Goal: Check status: Check status

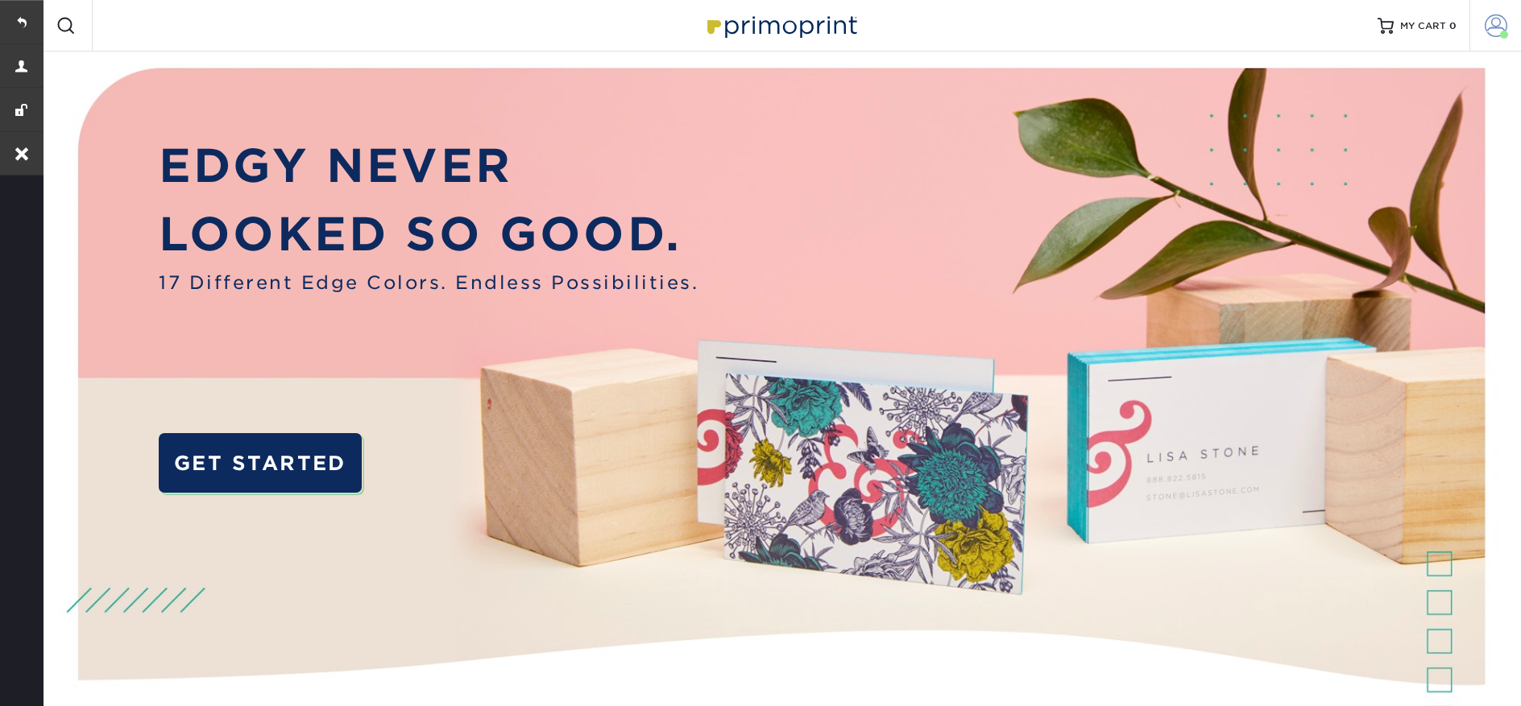
click at [1492, 39] on link "Account" at bounding box center [1495, 26] width 52 height 52
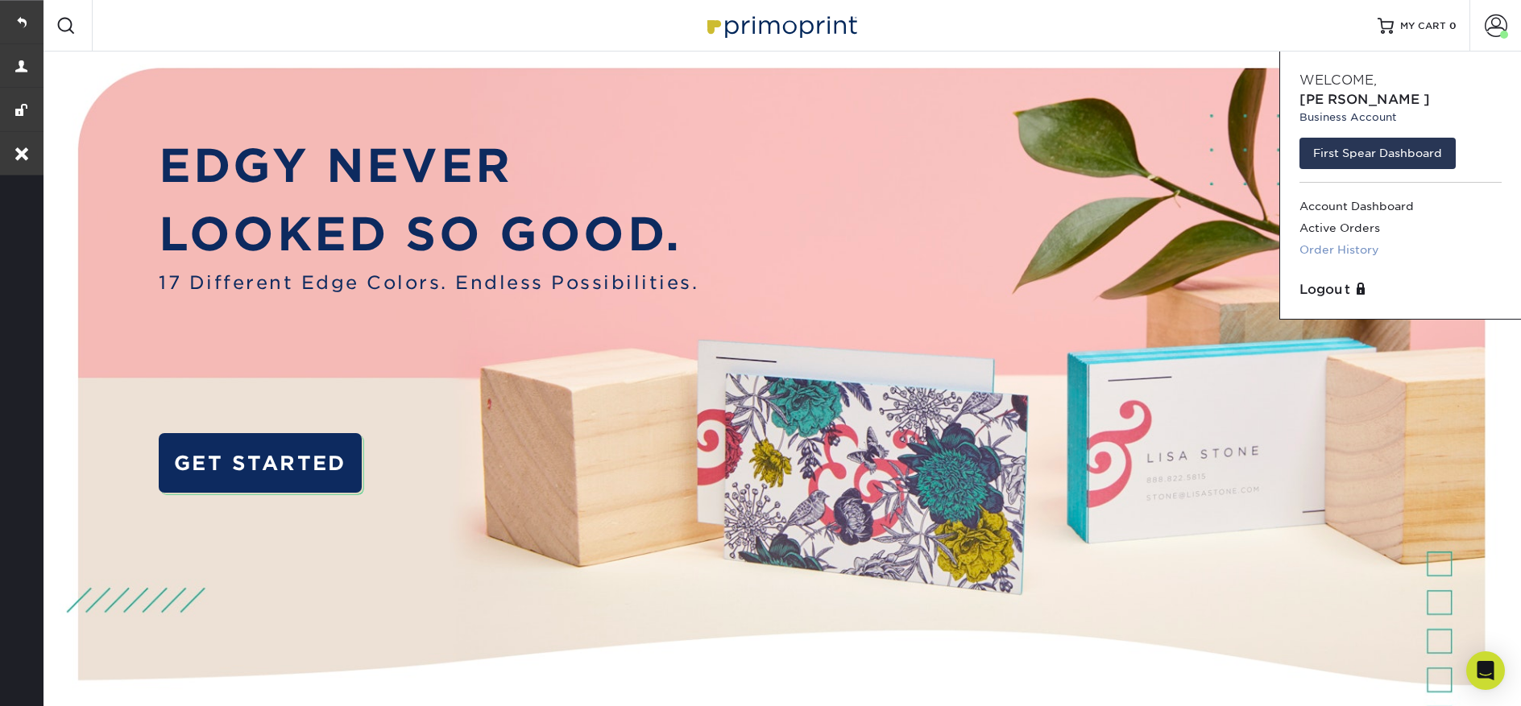
click at [1341, 239] on link "Order History" at bounding box center [1400, 250] width 202 height 22
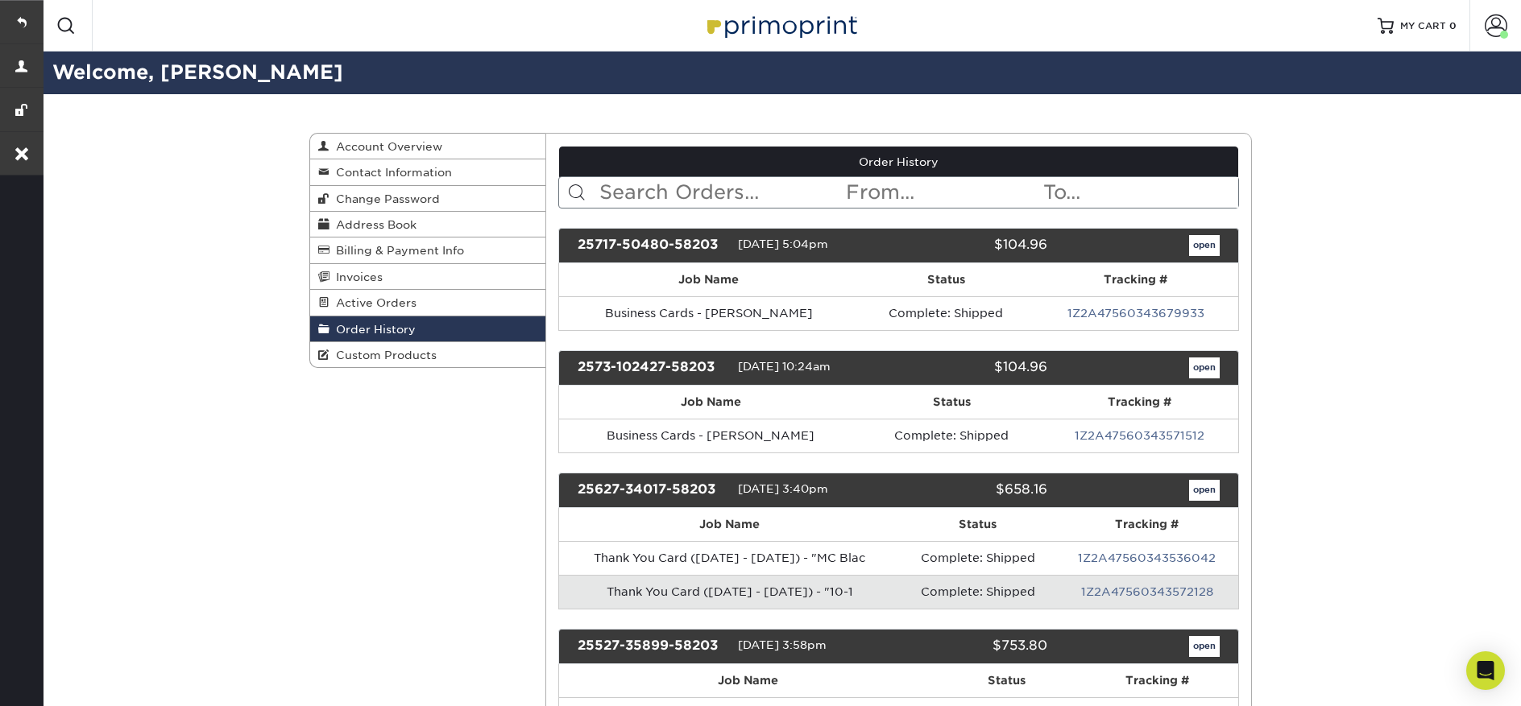
click at [723, 193] on input "text" at bounding box center [721, 192] width 247 height 31
paste input "2527-94578-58203"
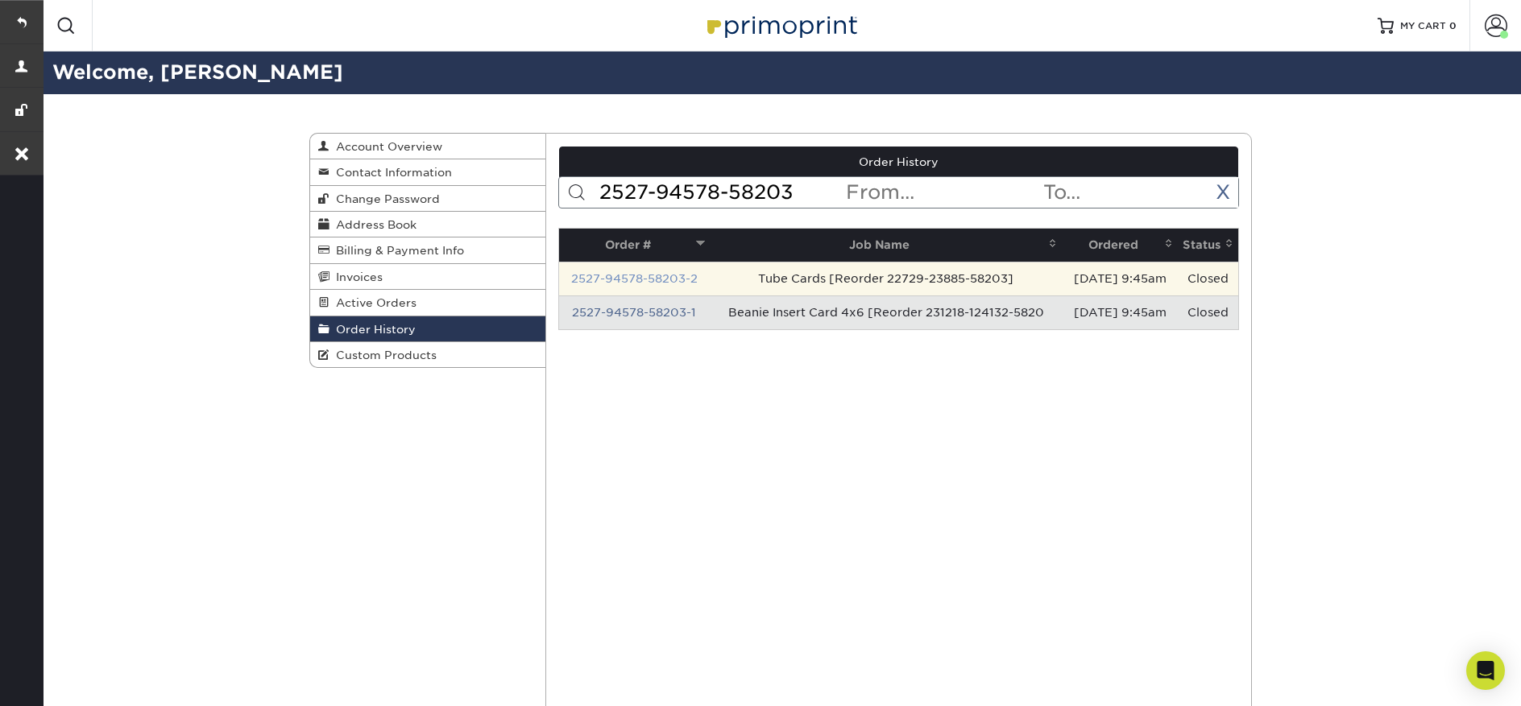
type input "2527-94578-58203"
click at [613, 274] on link "2527-94578-58203-2" at bounding box center [634, 278] width 126 height 13
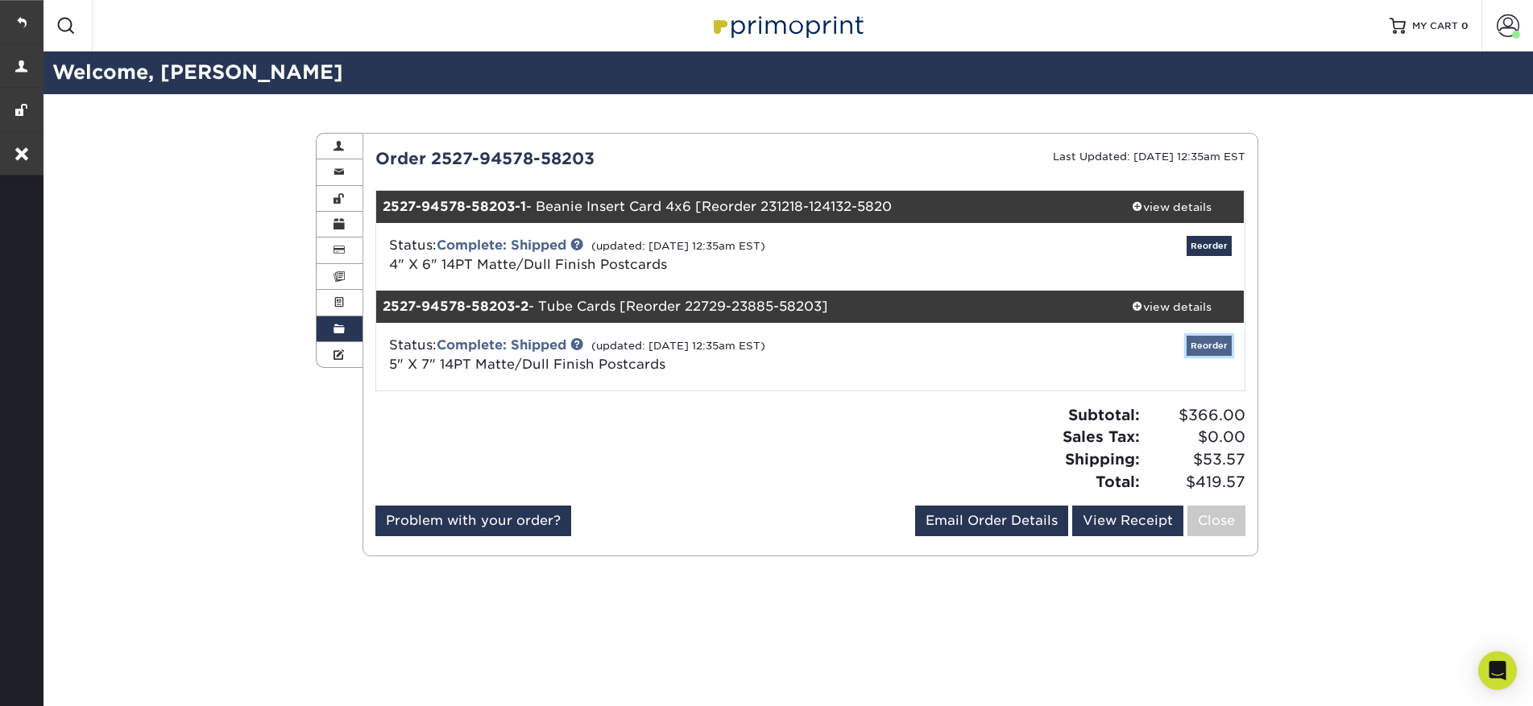
click at [1189, 345] on link "Reorder" at bounding box center [1209, 346] width 45 height 20
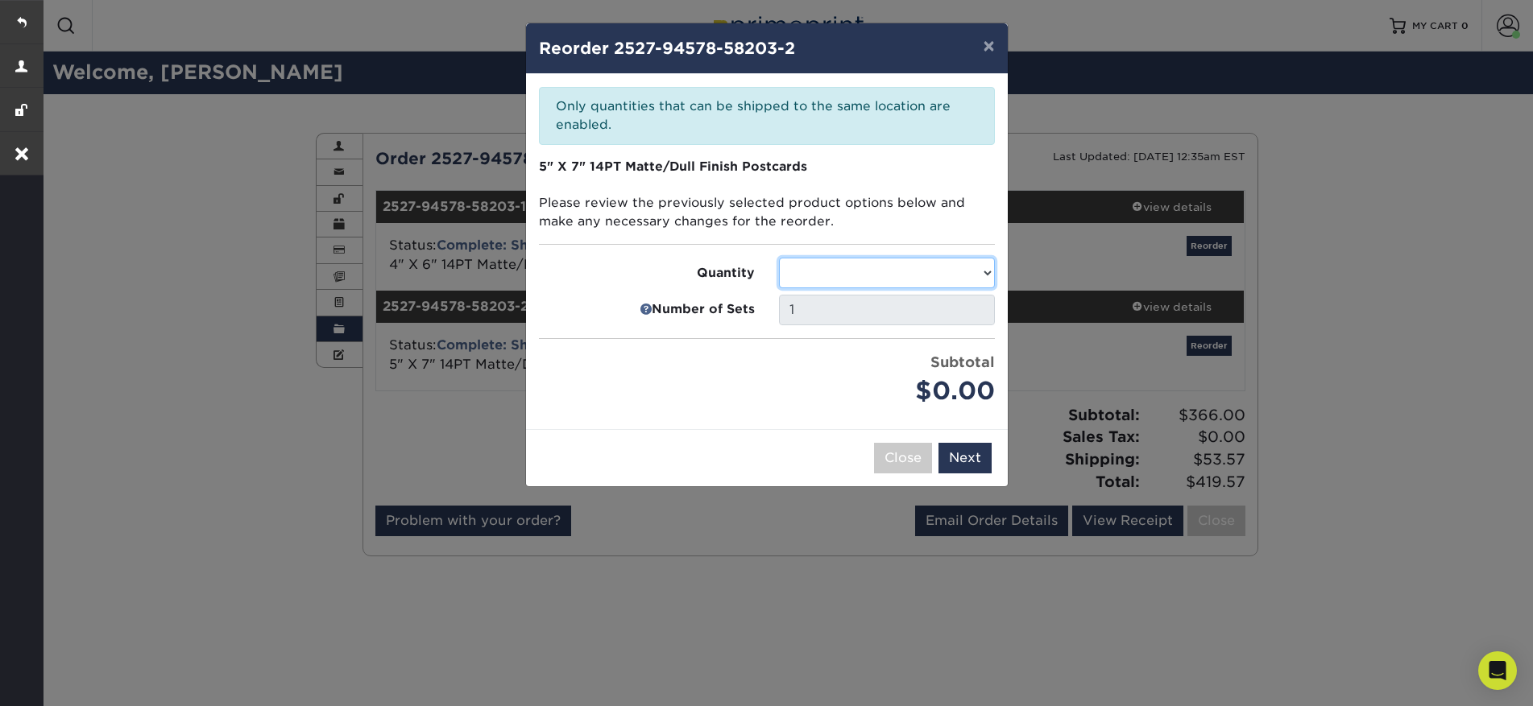
click at [960, 274] on select at bounding box center [887, 273] width 216 height 31
click at [980, 278] on select at bounding box center [887, 273] width 216 height 31
click at [980, 277] on select at bounding box center [887, 273] width 216 height 31
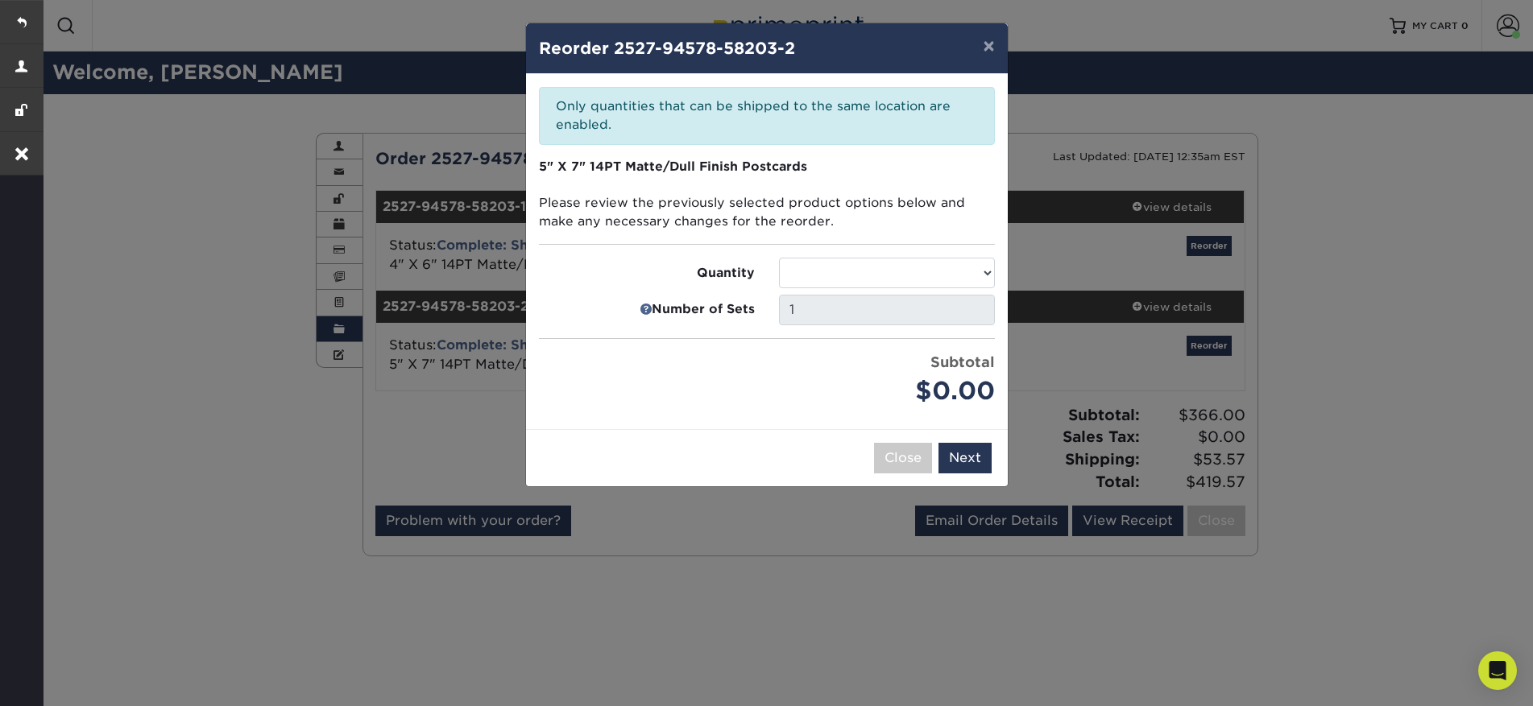
click at [830, 363] on div "Subtotal $0.00" at bounding box center [887, 381] width 216 height 58
click at [889, 466] on button "Close" at bounding box center [903, 458] width 58 height 31
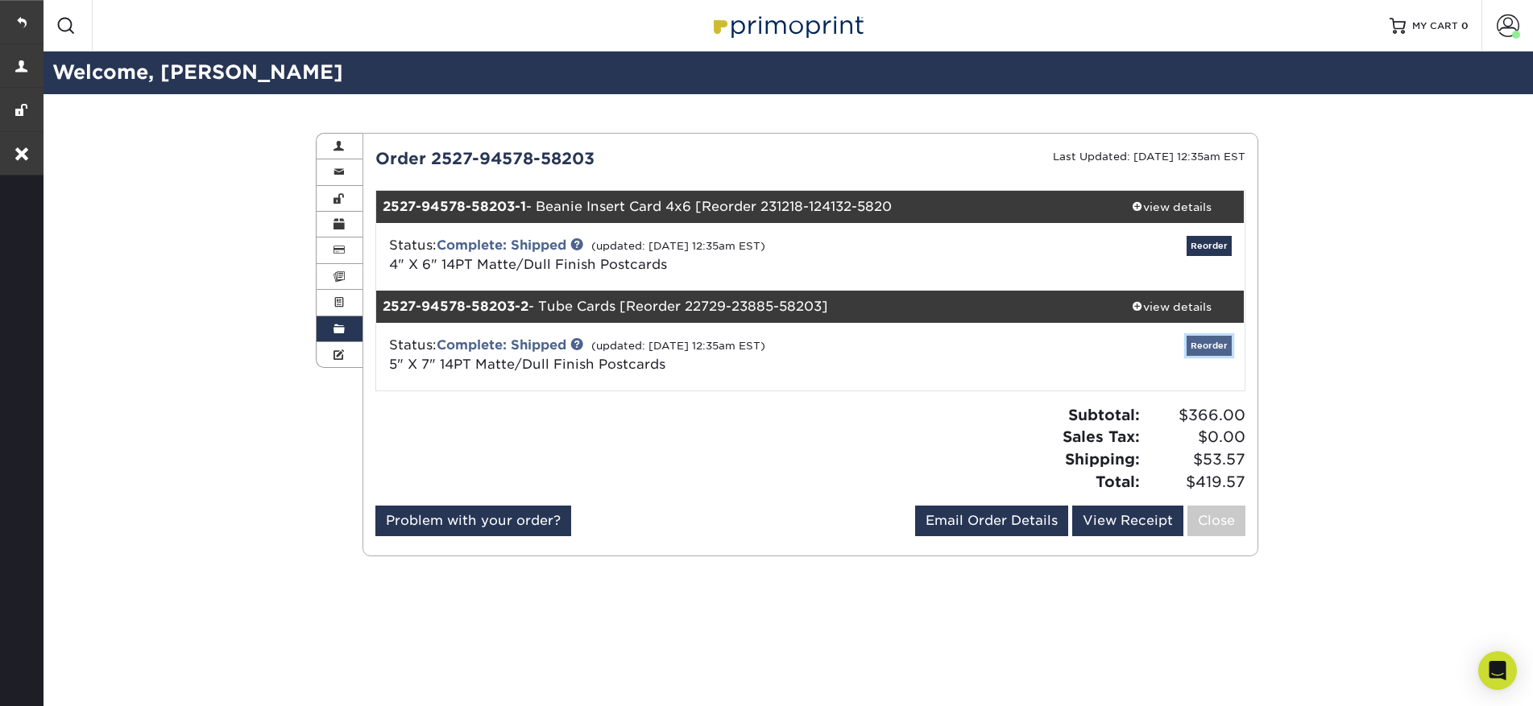
click at [1205, 350] on link "Reorder" at bounding box center [1209, 346] width 45 height 20
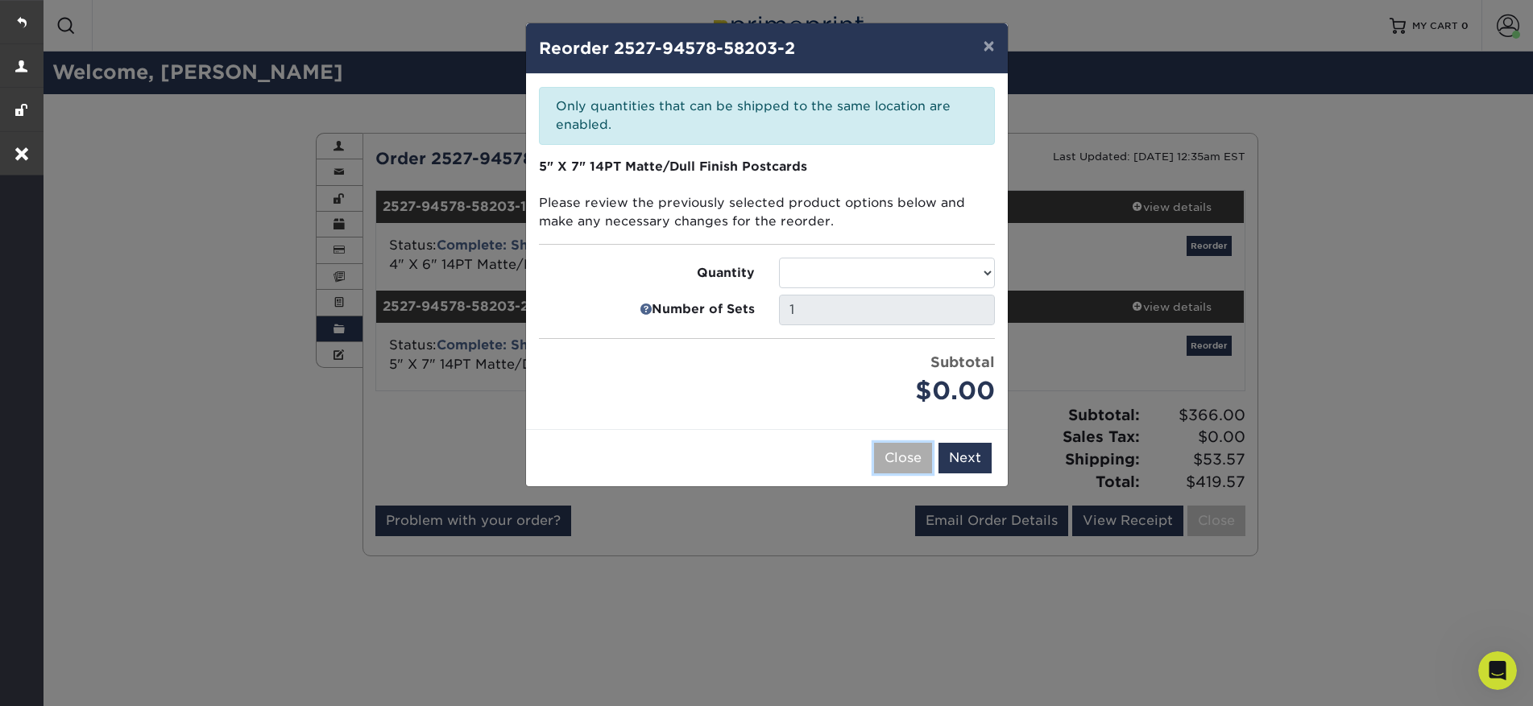
click at [899, 467] on button "Close" at bounding box center [903, 458] width 58 height 31
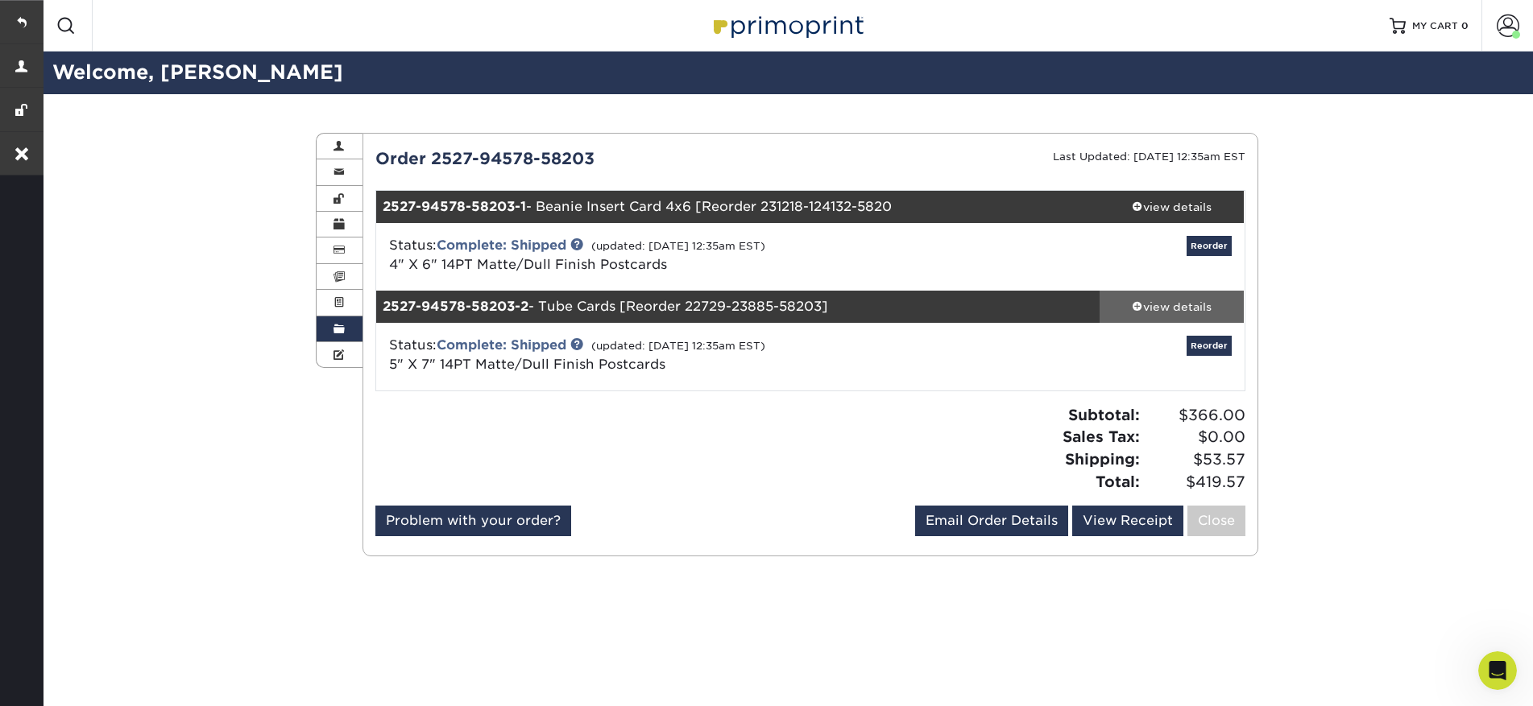
click at [1166, 319] on link "view details" at bounding box center [1172, 307] width 145 height 32
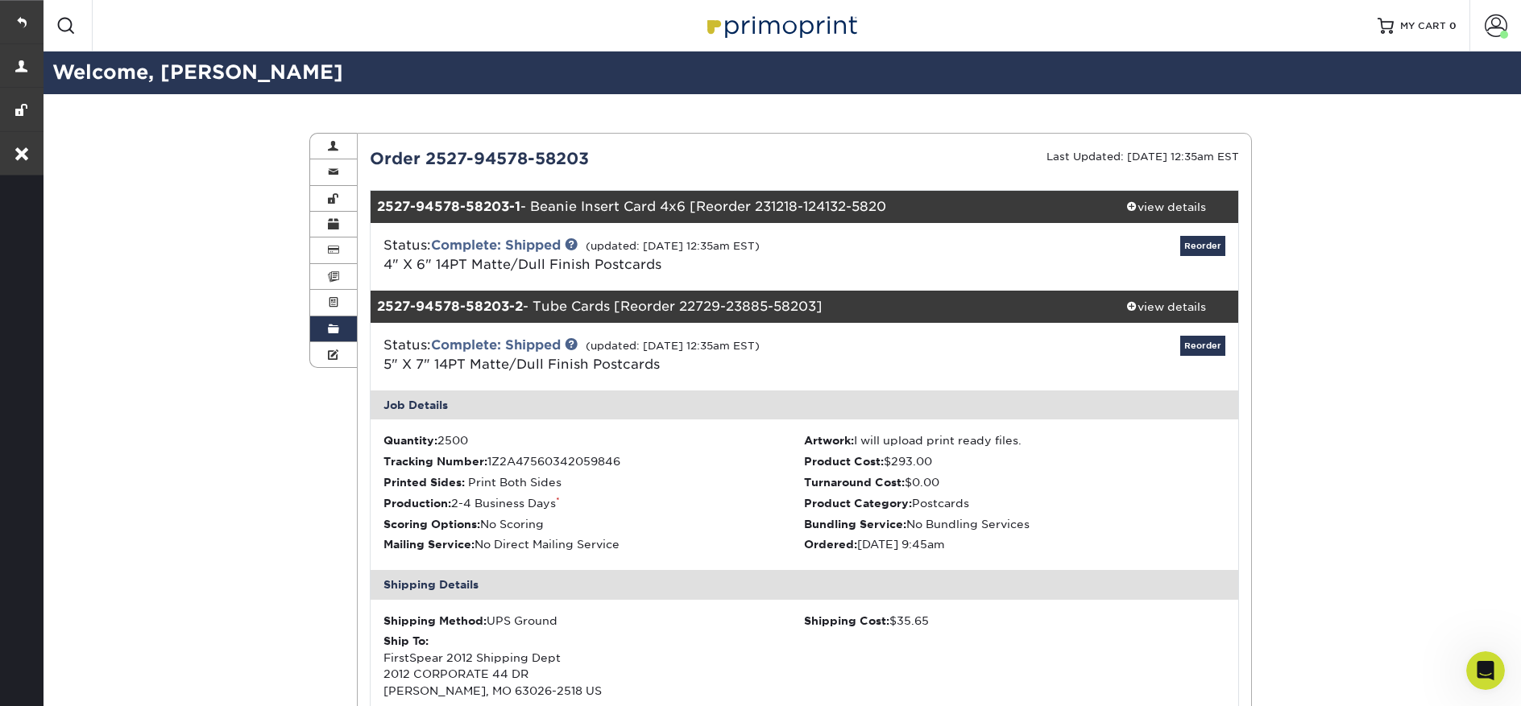
click at [199, 31] on div "Resources Menu Search Products Account Welcome, Josh Business Account First Spe…" at bounding box center [780, 26] width 1481 height 52
click at [64, 32] on span at bounding box center [65, 25] width 19 height 19
click at [790, 33] on img at bounding box center [780, 25] width 161 height 35
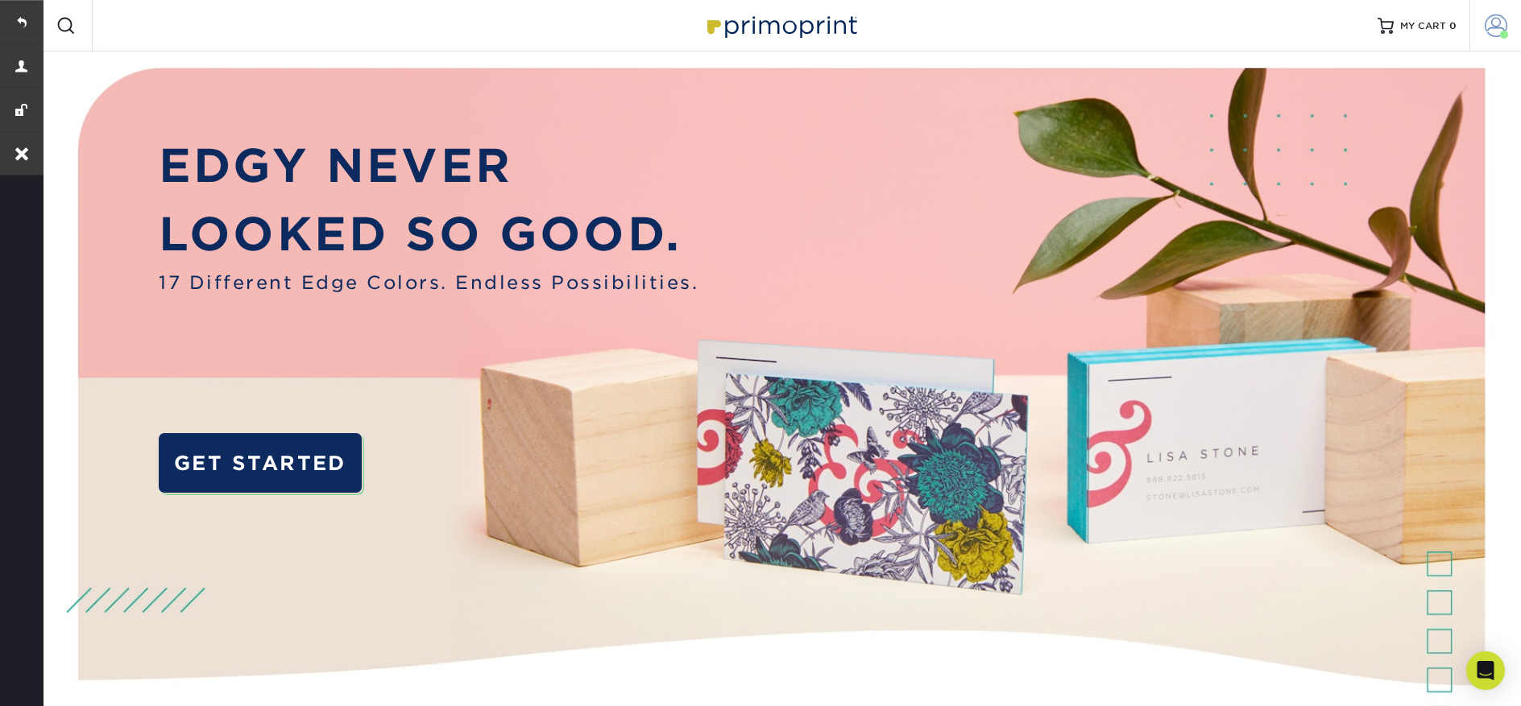
click at [1506, 28] on link "Account" at bounding box center [1495, 26] width 52 height 52
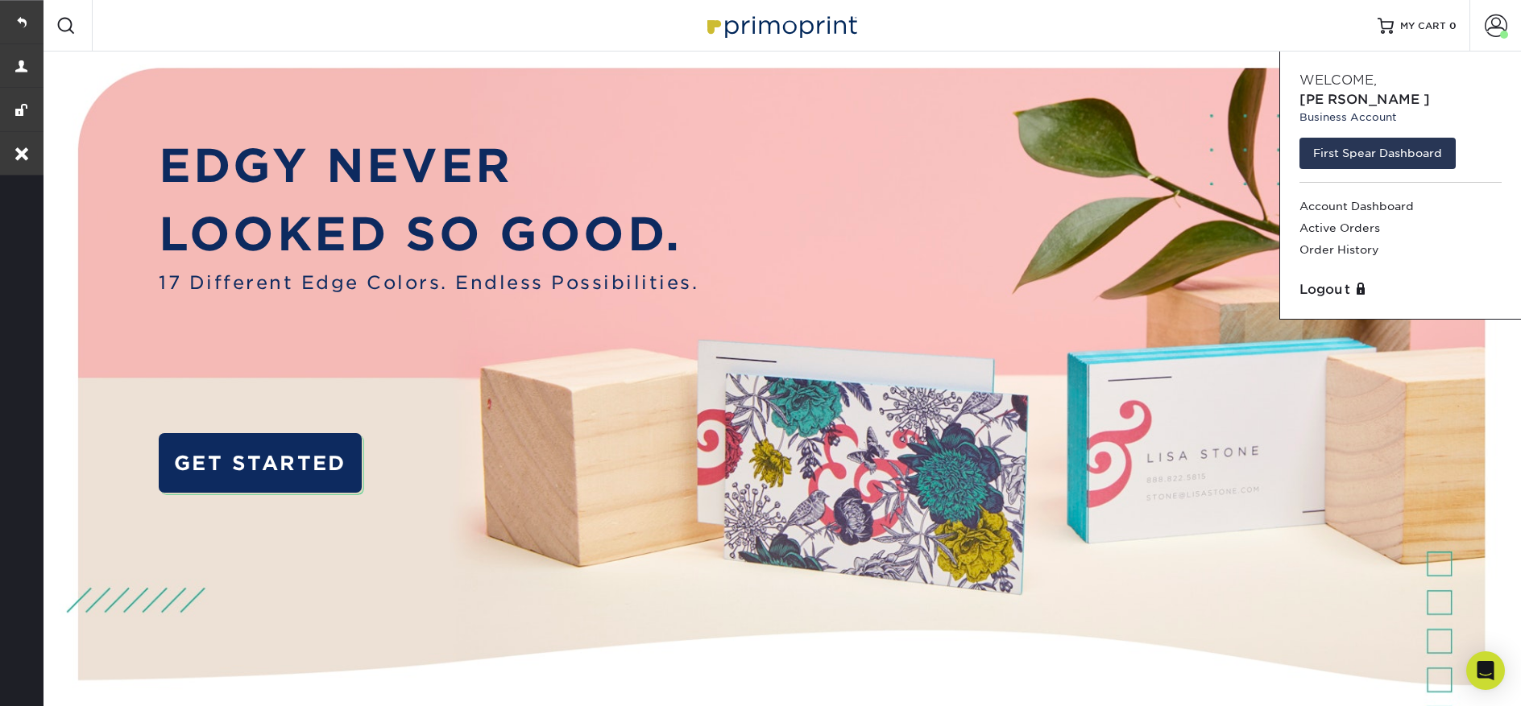
click at [1052, 34] on div "Resources Menu Search Products Account Welcome, Josh Business Account First Spe…" at bounding box center [780, 26] width 1481 height 52
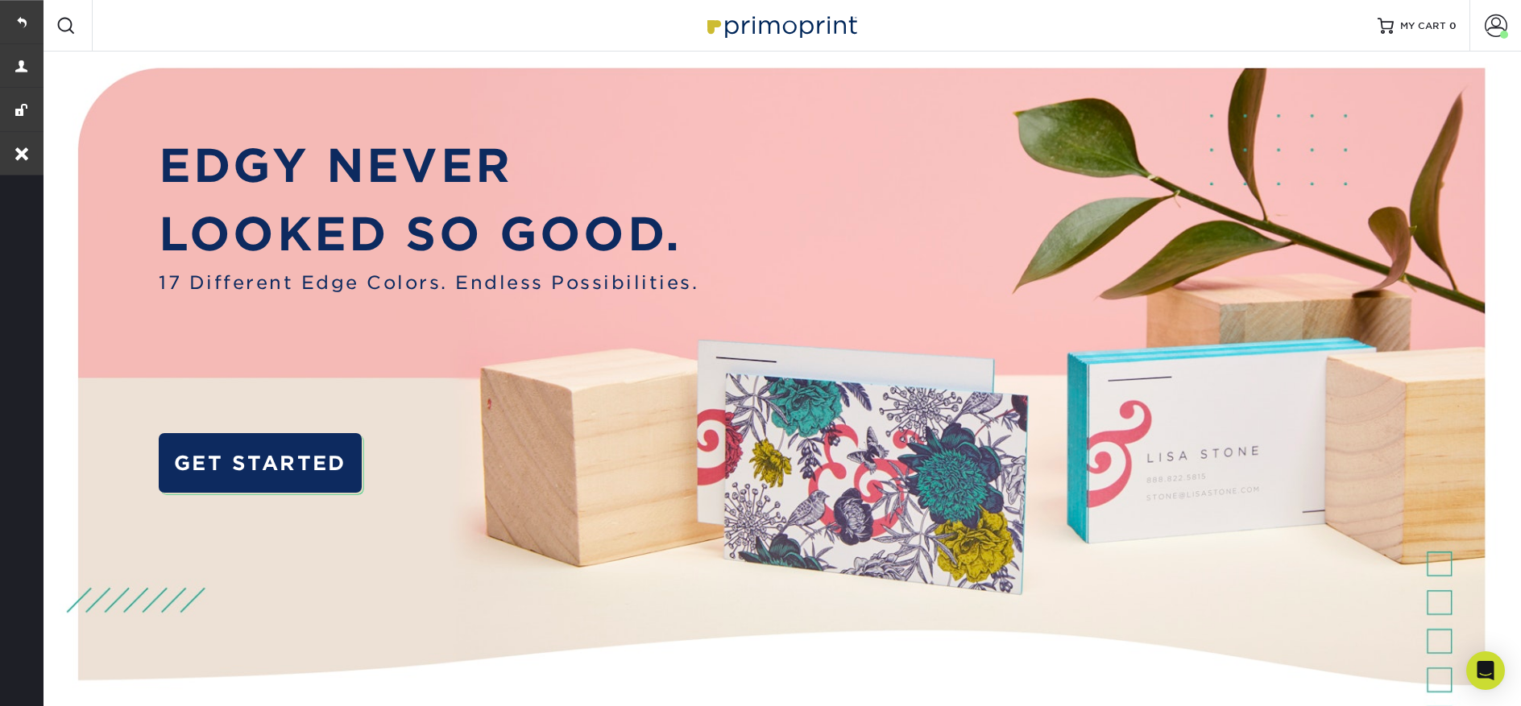
click at [217, 20] on div "Resources Menu Search Products Account Welcome, Josh Business Account First Spe…" at bounding box center [780, 26] width 1481 height 52
click at [77, 29] on div at bounding box center [66, 26] width 52 height 52
click at [58, 23] on span at bounding box center [65, 25] width 19 height 19
click at [320, 39] on div "Resources Menu Search Products Account Welcome, Josh Business Account First Spe…" at bounding box center [780, 26] width 1481 height 52
click at [326, 17] on div "Resources Menu Search Products Account Welcome, Josh Business Account First Spe…" at bounding box center [780, 26] width 1481 height 52
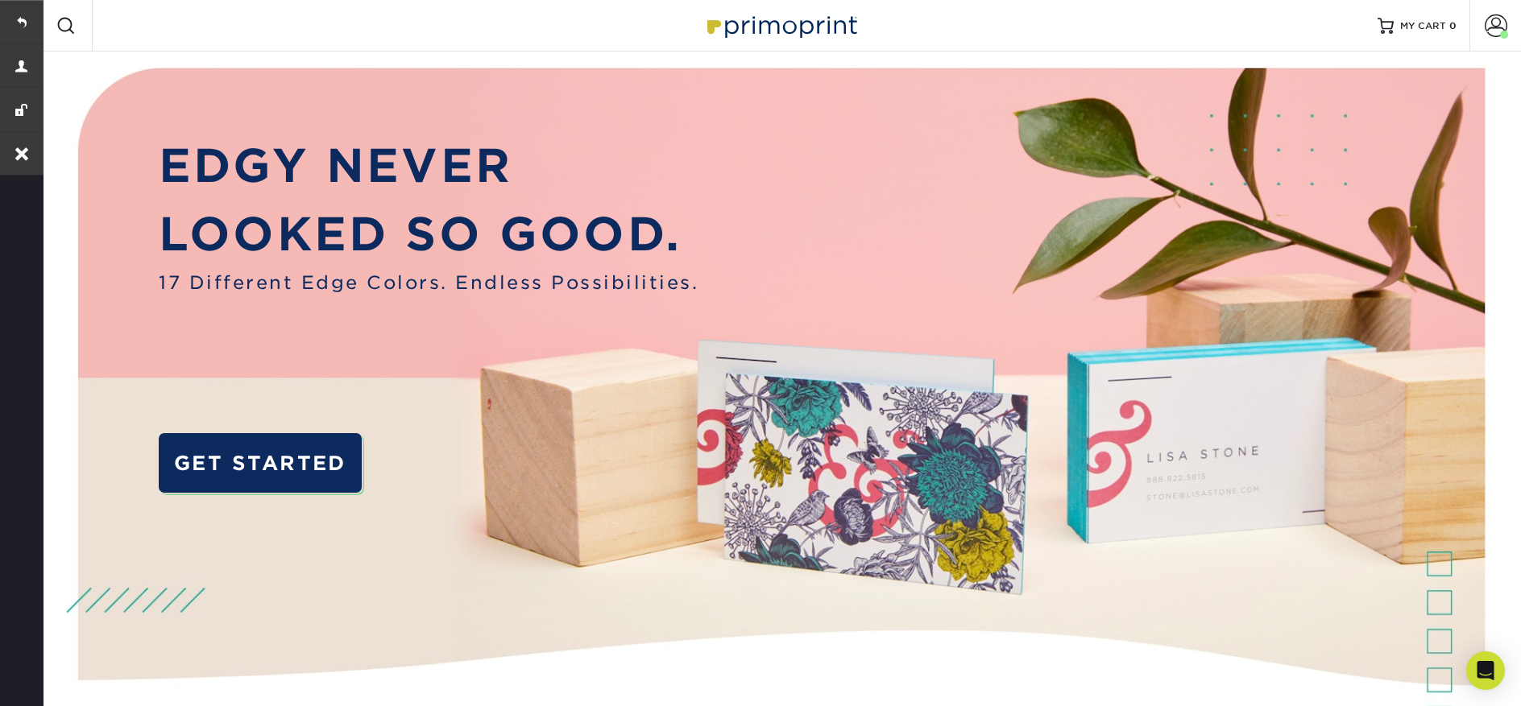
click at [68, 31] on span at bounding box center [65, 25] width 19 height 19
click at [1504, 31] on span at bounding box center [1504, 35] width 8 height 8
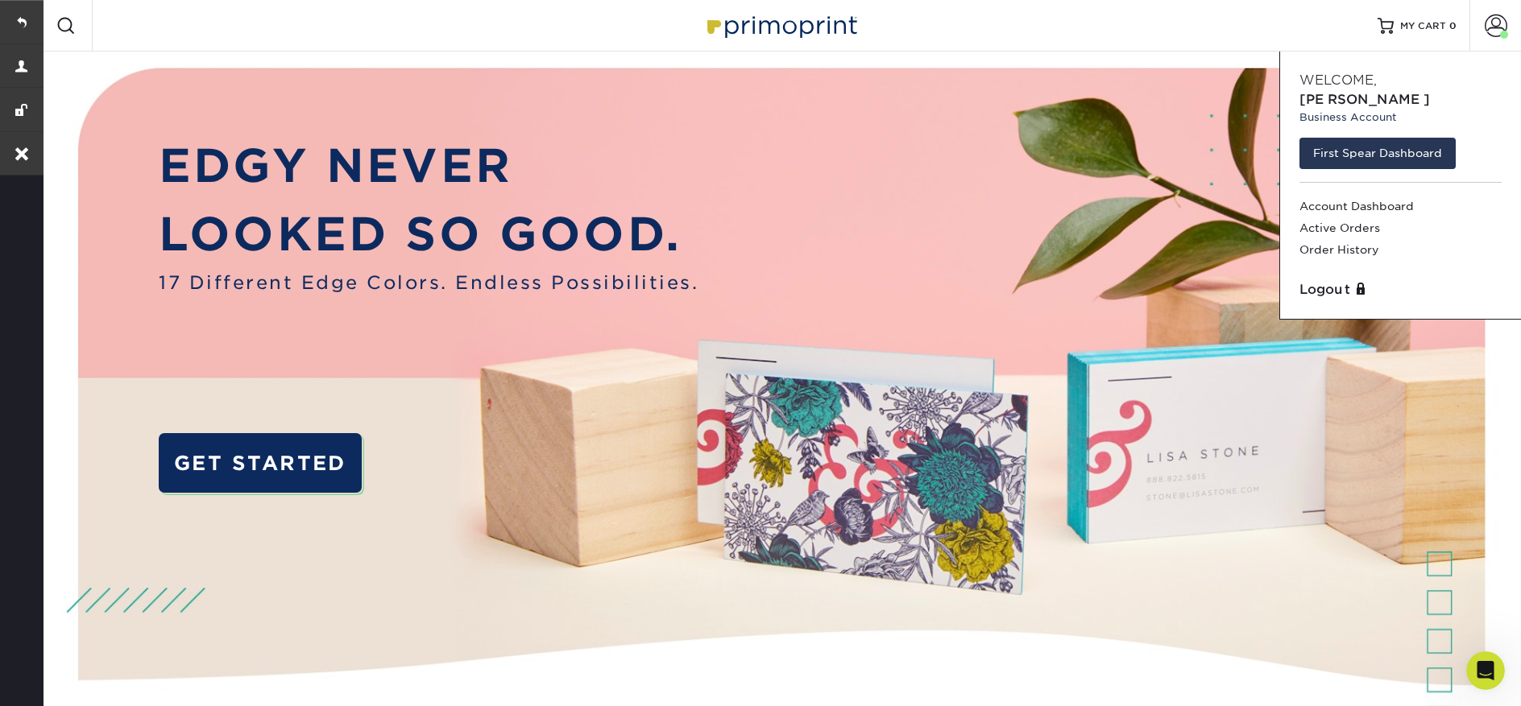
click at [600, 31] on div "Resources Menu Search Products Account Welcome, Josh Business Account First Spe…" at bounding box center [780, 26] width 1481 height 52
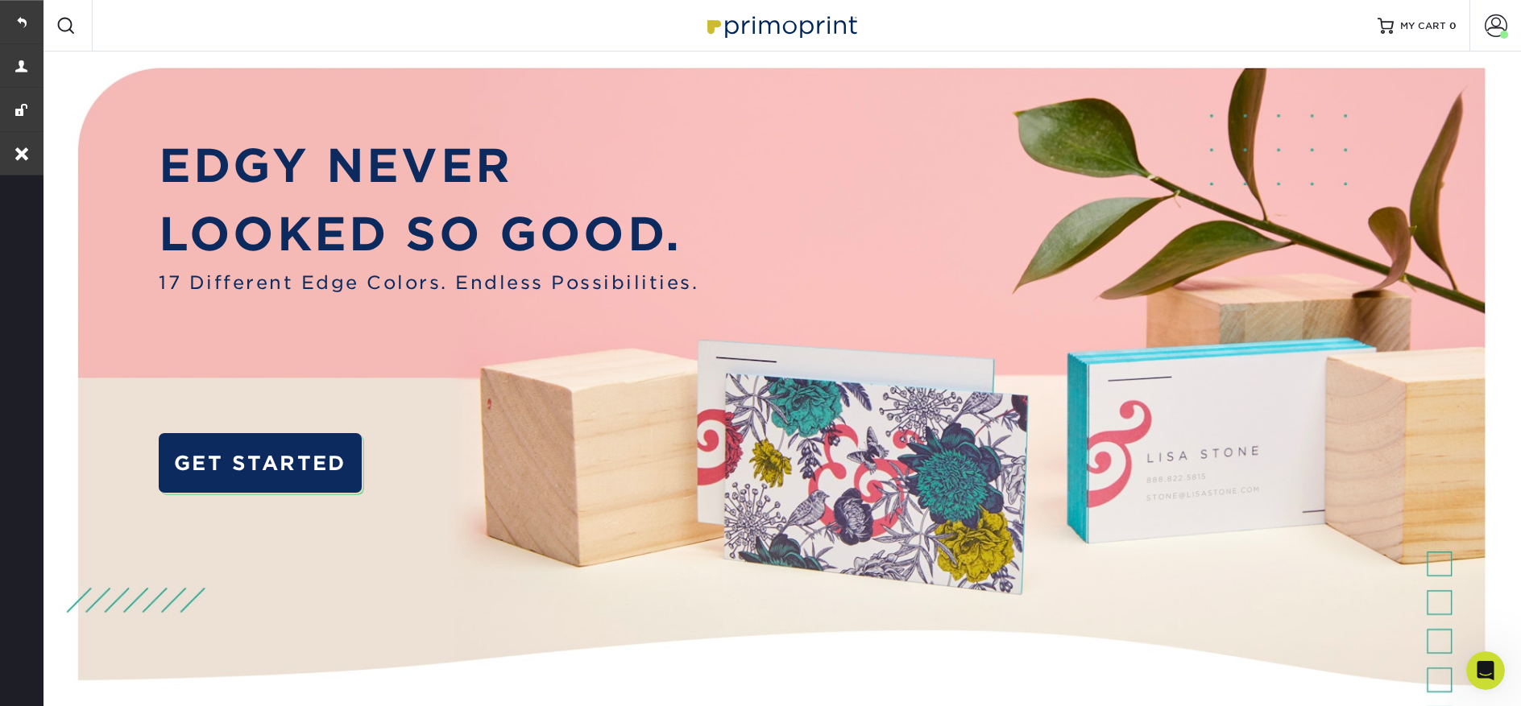
click at [600, 31] on div "Resources Menu Search Products Account Welcome, Josh Business Account First Spe…" at bounding box center [780, 26] width 1481 height 52
click at [495, 14] on div "Resources Menu Search Products Account Welcome, Josh Business Account First Spe…" at bounding box center [780, 26] width 1481 height 52
click at [386, 30] on div "Resources Menu Search Products Account Welcome, Josh Business Account First Spe…" at bounding box center [780, 26] width 1481 height 52
drag, startPoint x: 273, startPoint y: 31, endPoint x: 248, endPoint y: 37, distance: 25.6
click at [272, 31] on div "Resources Menu Search Products Account Welcome, Josh Business Account First Spe…" at bounding box center [780, 26] width 1481 height 52
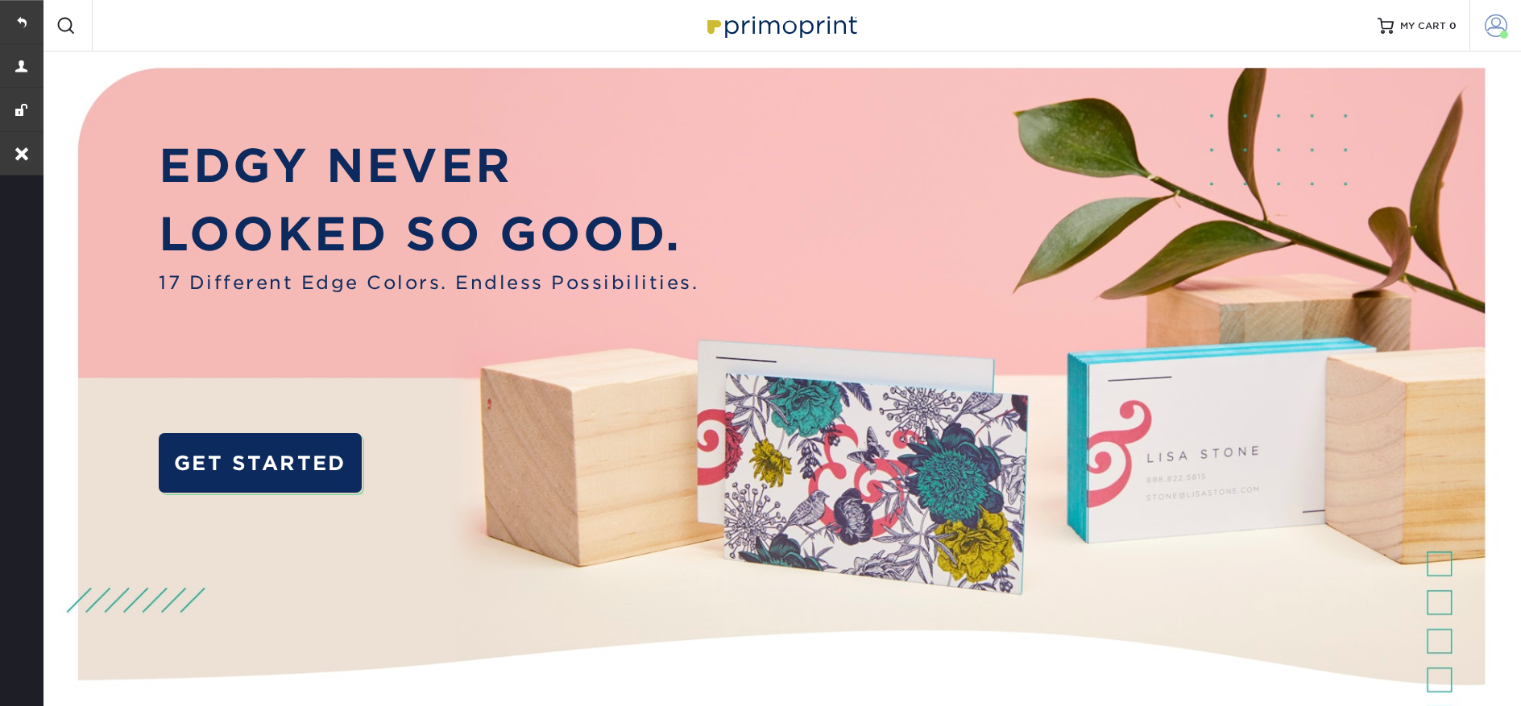
click at [1504, 14] on span at bounding box center [1496, 25] width 23 height 23
click at [1509, 26] on link "Account" at bounding box center [1495, 26] width 52 height 52
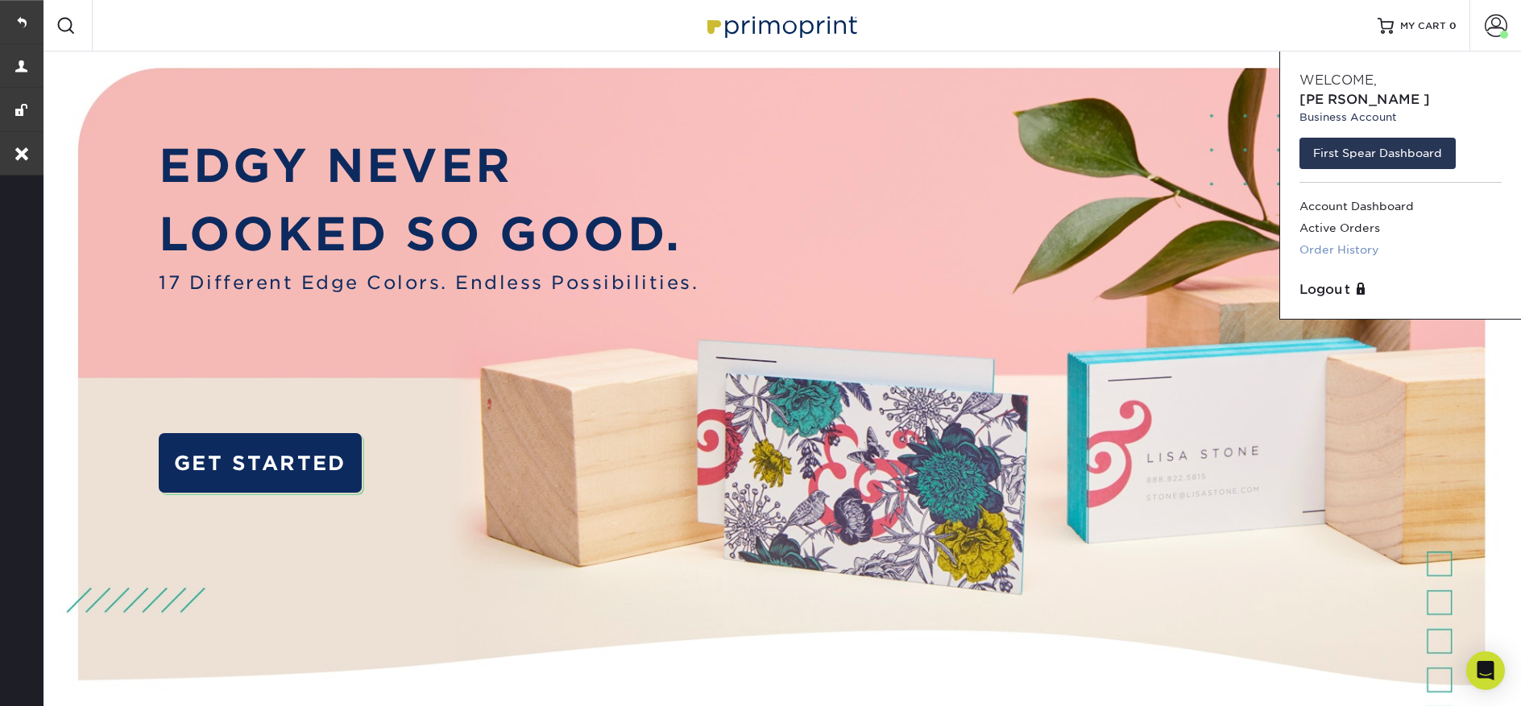
click at [1344, 239] on link "Order History" at bounding box center [1400, 250] width 202 height 22
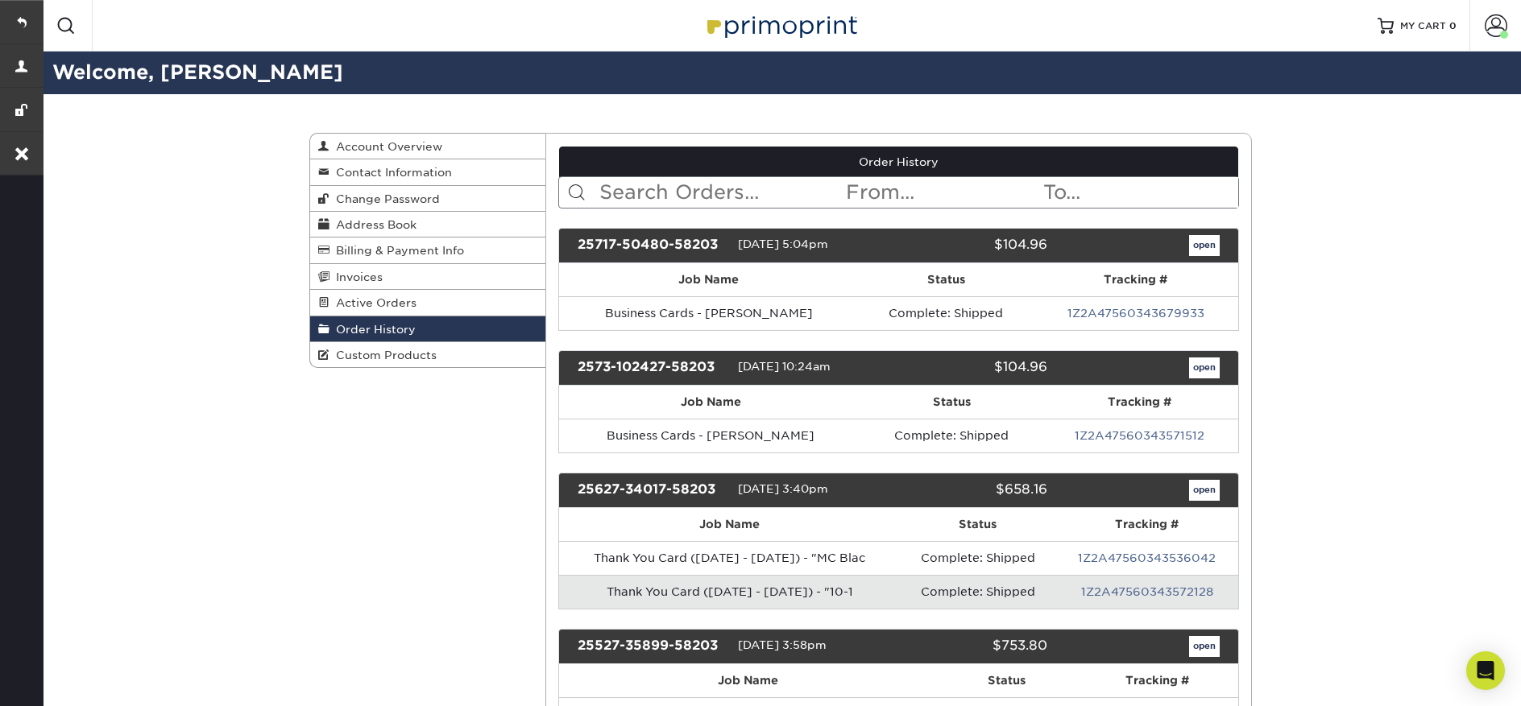
click at [668, 193] on input "text" at bounding box center [721, 192] width 247 height 31
paste input "[EMAIL_ADDRESS][DOMAIN_NAME]"
type input "[EMAIL_ADDRESS][DOMAIN_NAME]"
click at [708, 194] on input "text" at bounding box center [721, 192] width 247 height 31
paste input "2527-94578-58203"
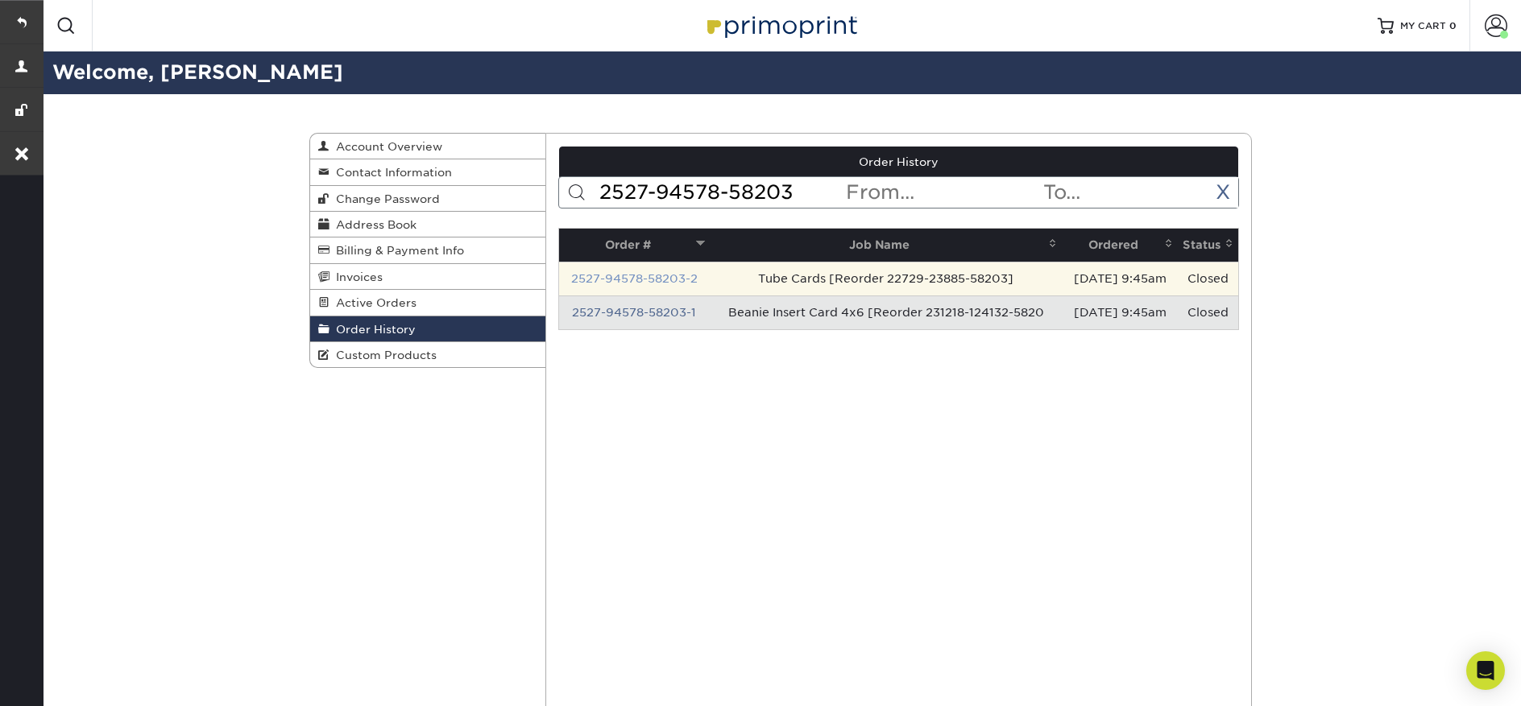
click at [613, 275] on link "2527-94578-58203-2" at bounding box center [634, 278] width 126 height 13
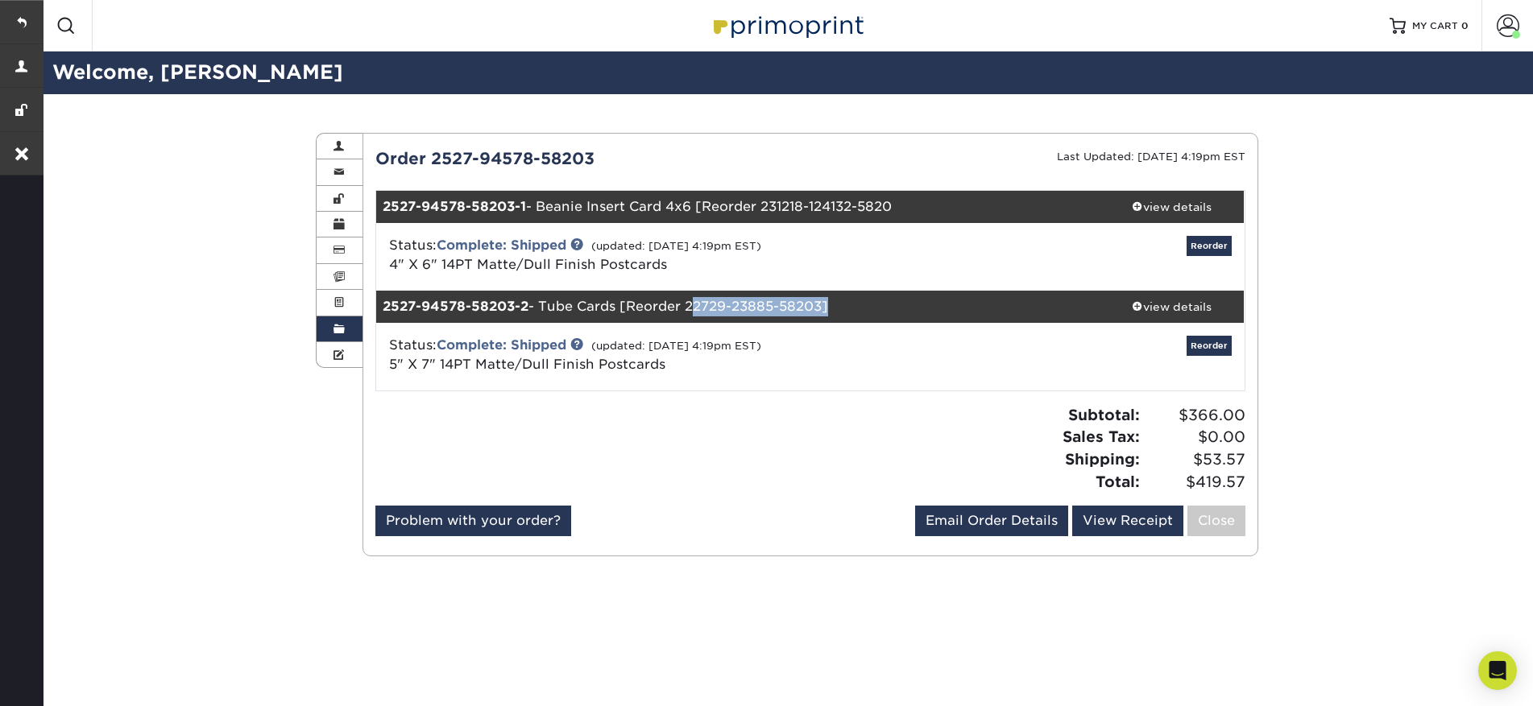
drag, startPoint x: 826, startPoint y: 306, endPoint x: 691, endPoint y: 303, distance: 135.4
click at [691, 303] on div "2527-94578-58203-2 - Tube Cards [Reorder 22729-23885-58203]" at bounding box center [737, 307] width 723 height 32
copy div "22729-23885-58203"
click at [344, 358] on span at bounding box center [338, 355] width 11 height 13
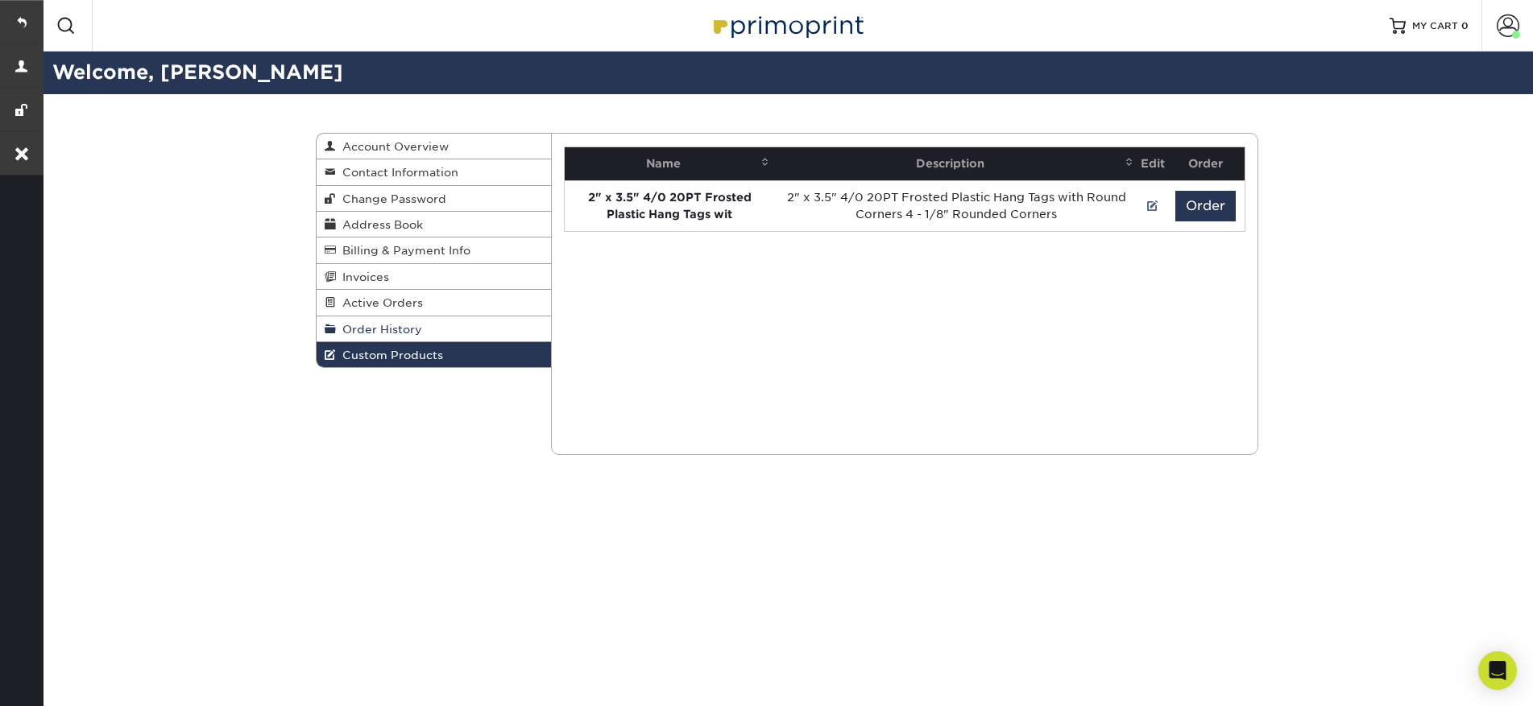
click at [350, 333] on span "Order History" at bounding box center [379, 329] width 86 height 13
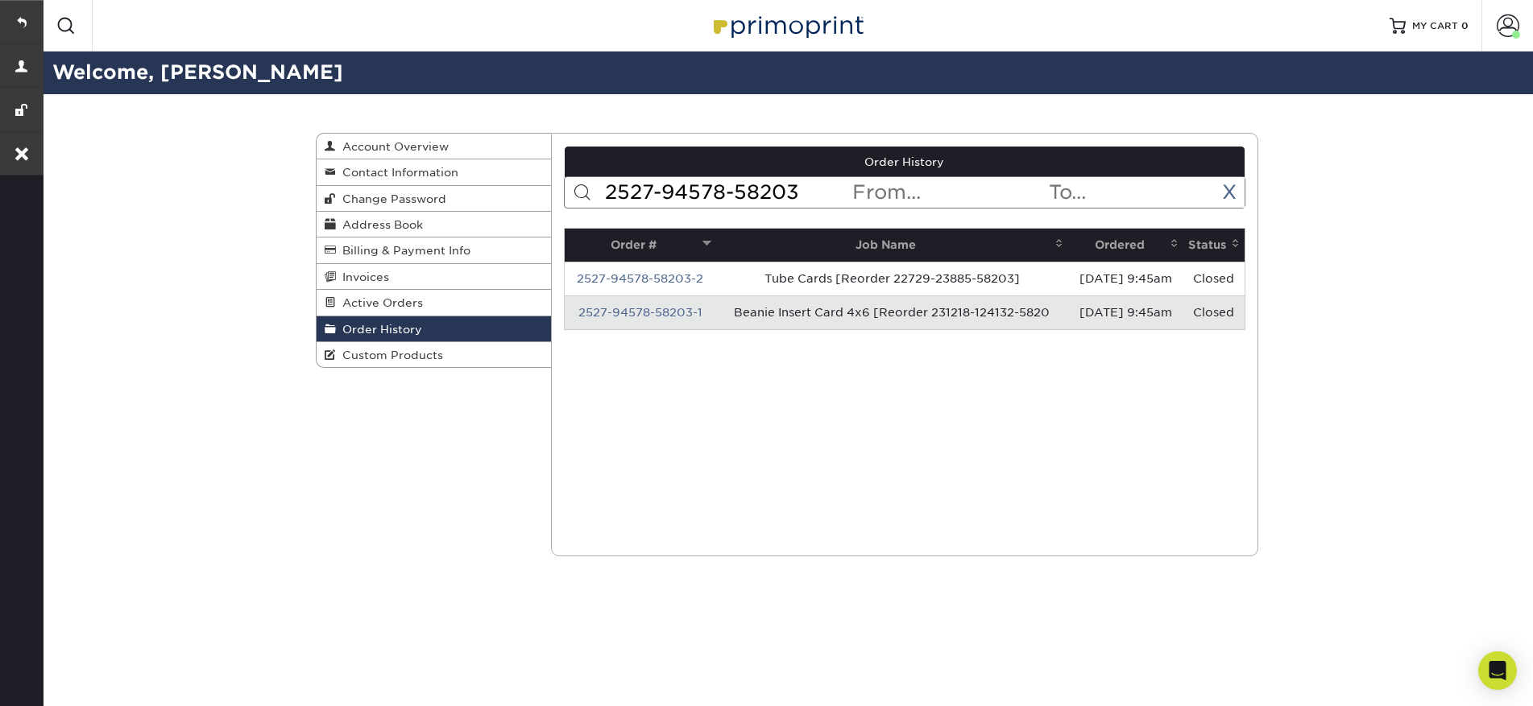
click at [695, 195] on input "2527-94578-58203" at bounding box center [726, 192] width 247 height 31
click at [694, 194] on input "2527-94578-58203" at bounding box center [726, 192] width 247 height 31
click at [693, 193] on input "2527-94578-58203" at bounding box center [726, 192] width 247 height 31
click at [692, 193] on input "2527-94578-58203" at bounding box center [726, 192] width 247 height 31
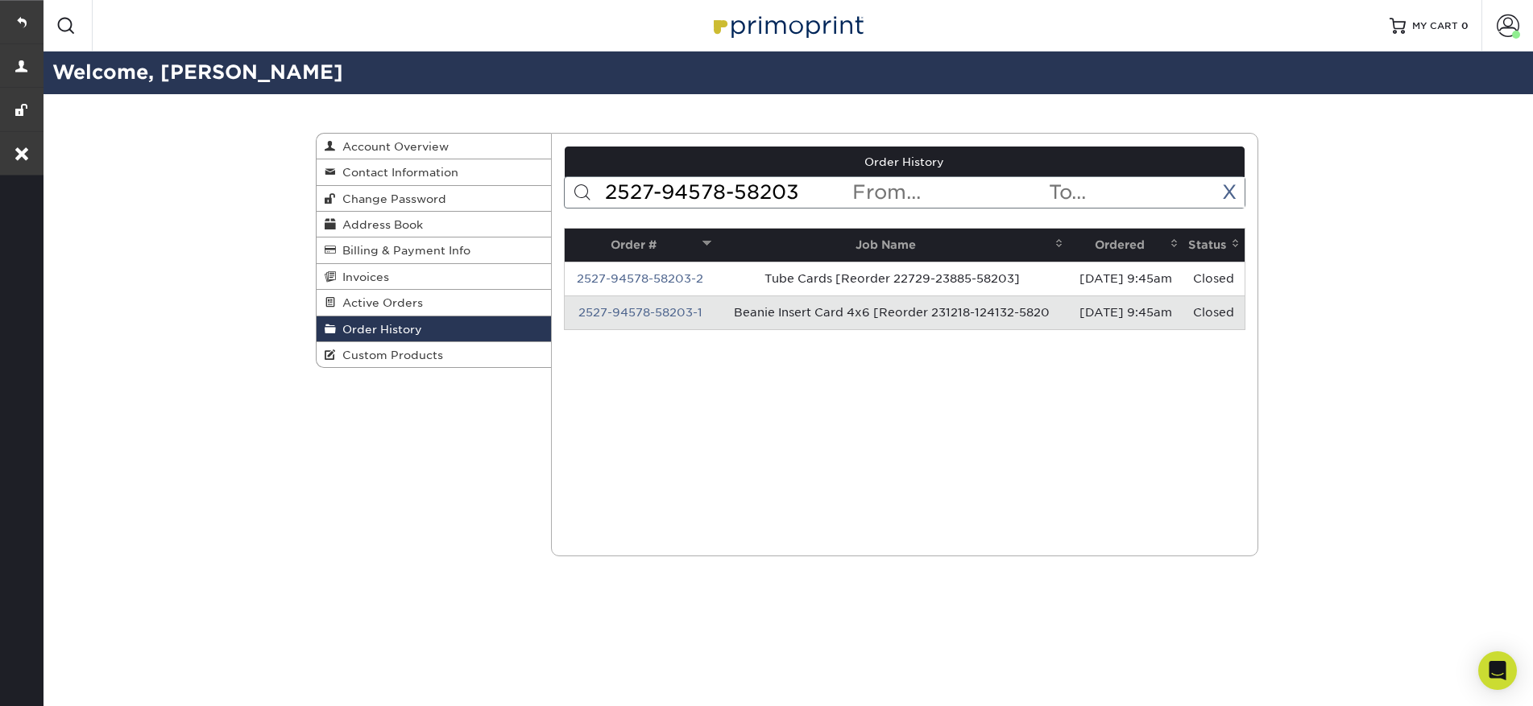
paste input "2729-23885"
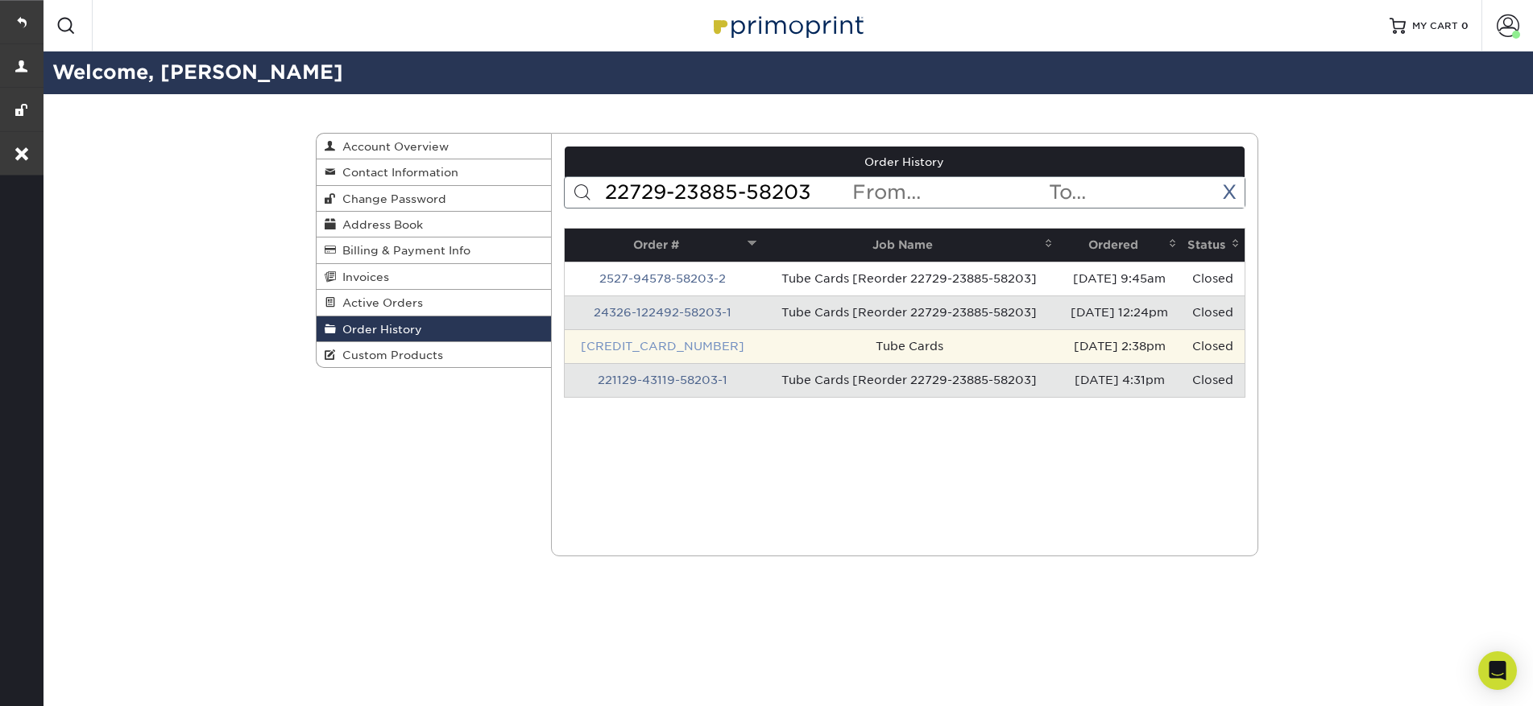
type input "22729-23885-58203"
click at [652, 350] on link "[CREDIT_CARD_NUMBER]" at bounding box center [663, 346] width 164 height 13
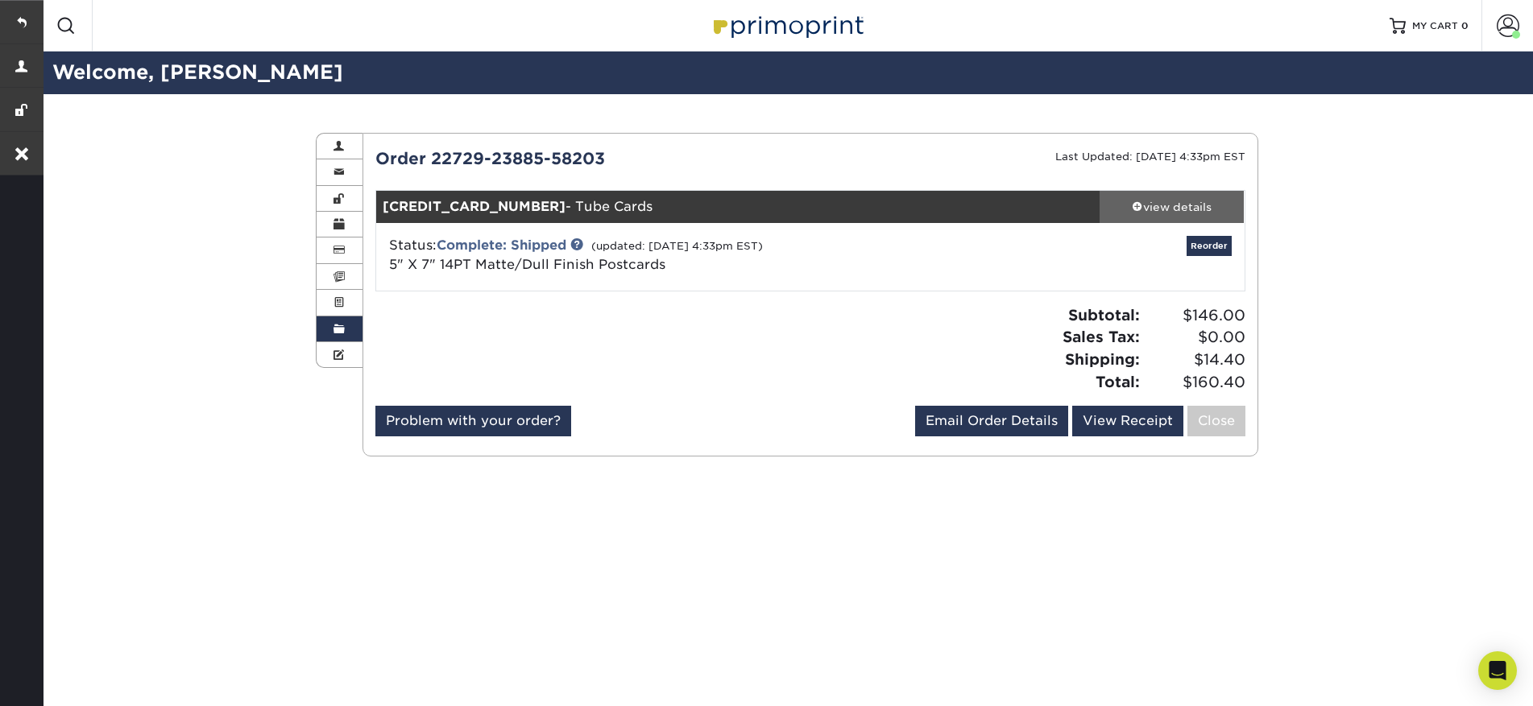
click at [1185, 207] on div "view details" at bounding box center [1172, 207] width 145 height 16
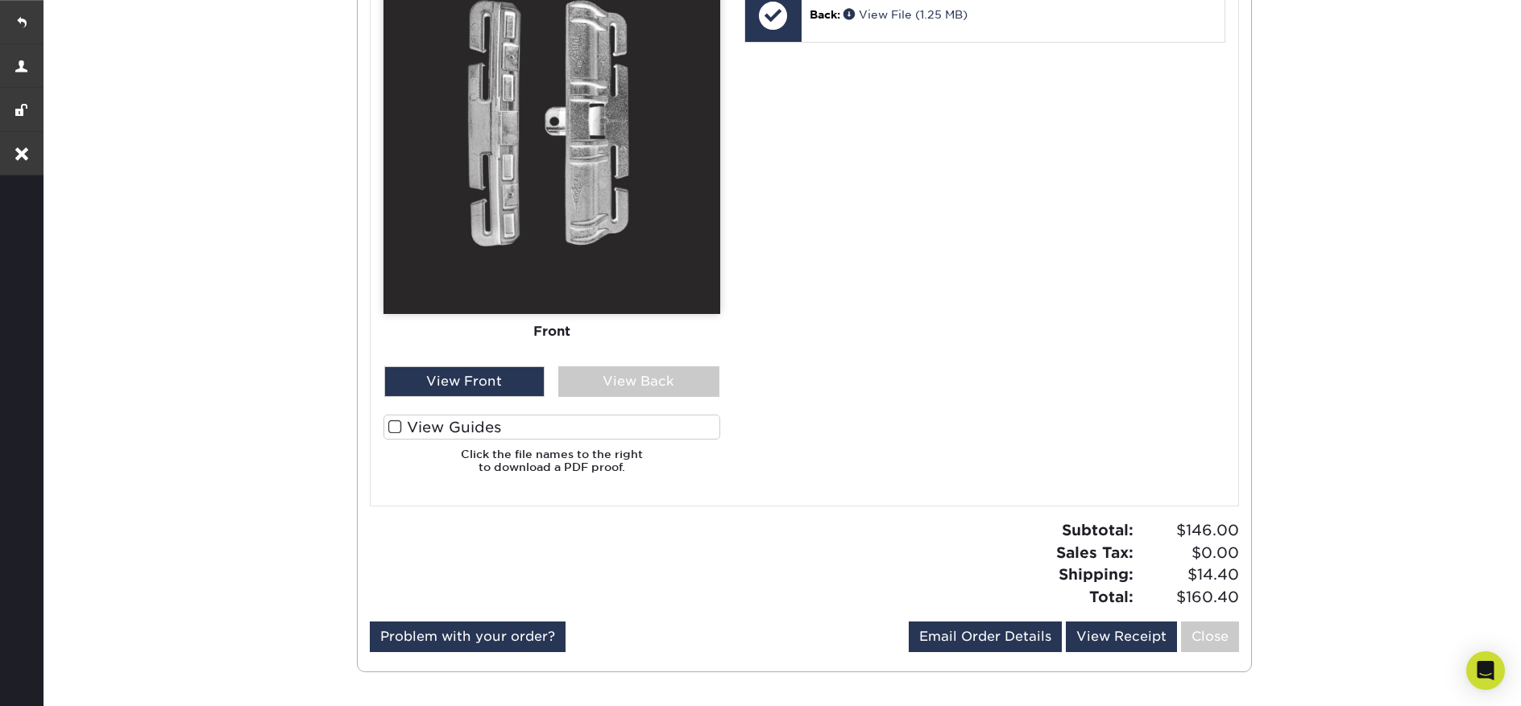
scroll to position [839, 0]
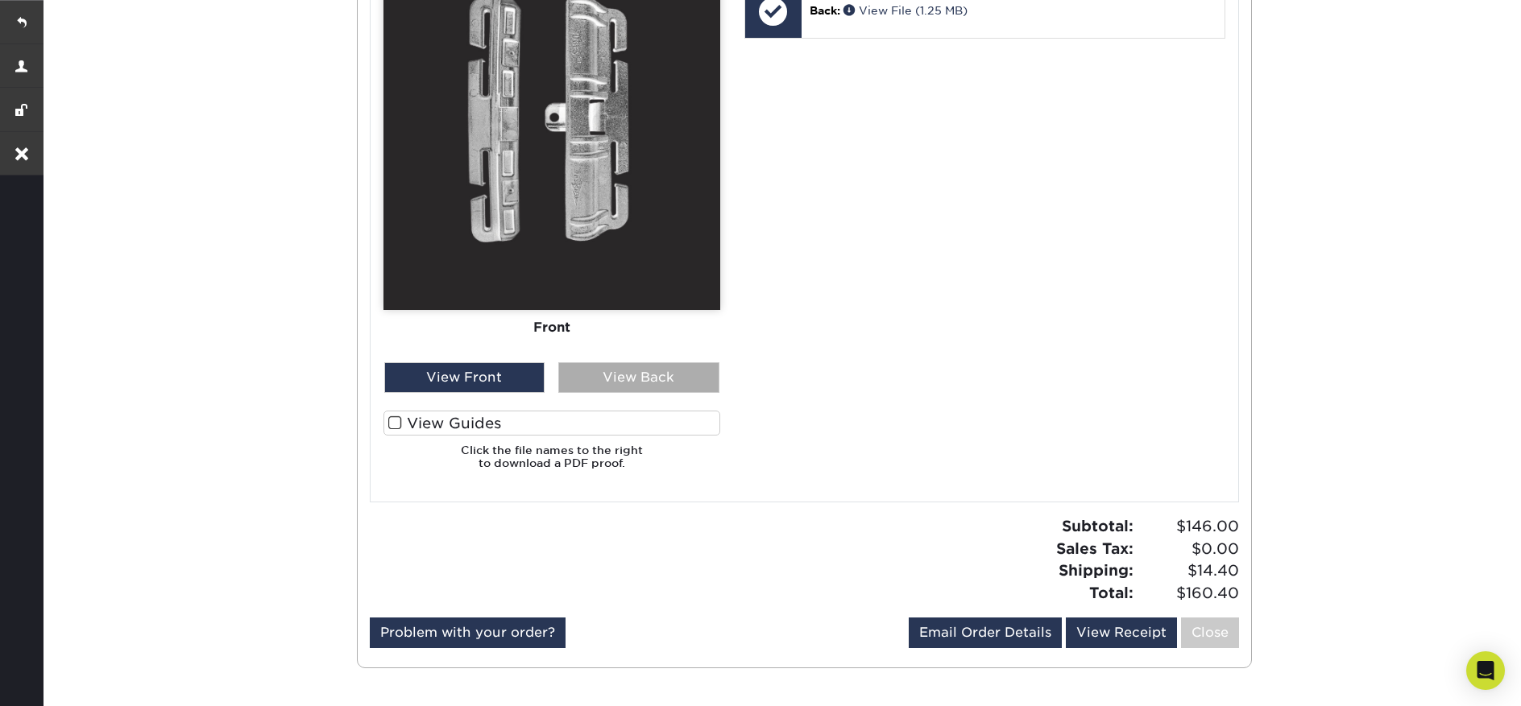
click at [628, 377] on div "View Back" at bounding box center [638, 377] width 161 height 31
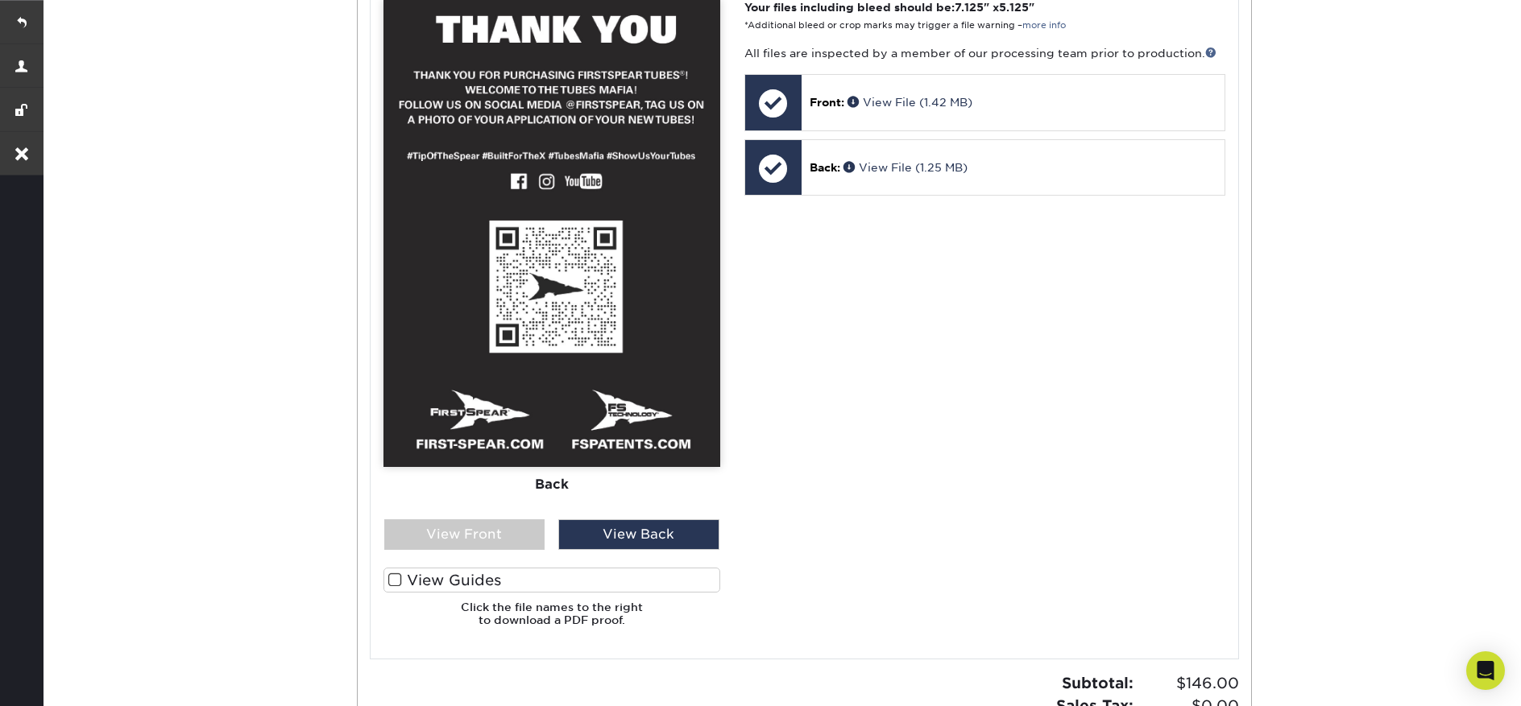
scroll to position [670, 0]
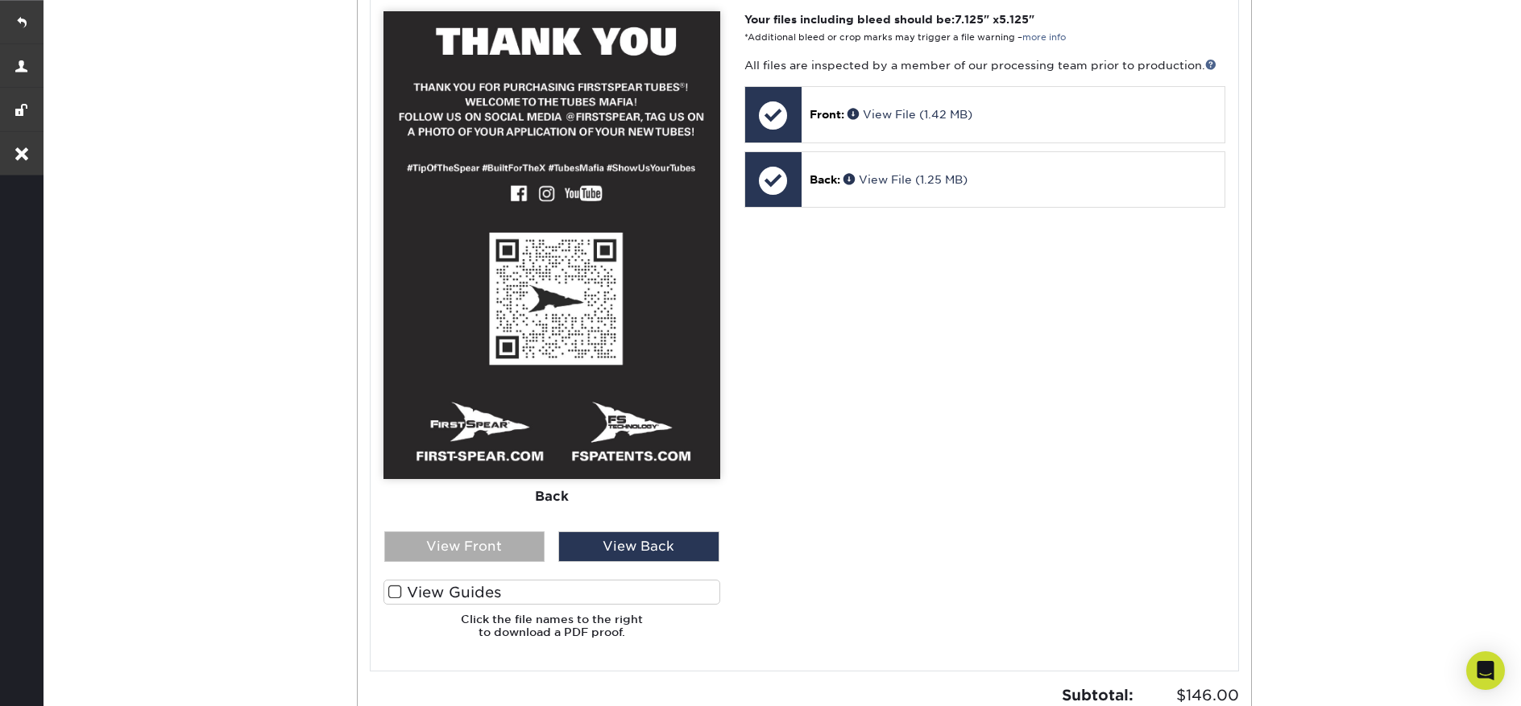
click at [474, 537] on div "View Front" at bounding box center [464, 547] width 161 height 31
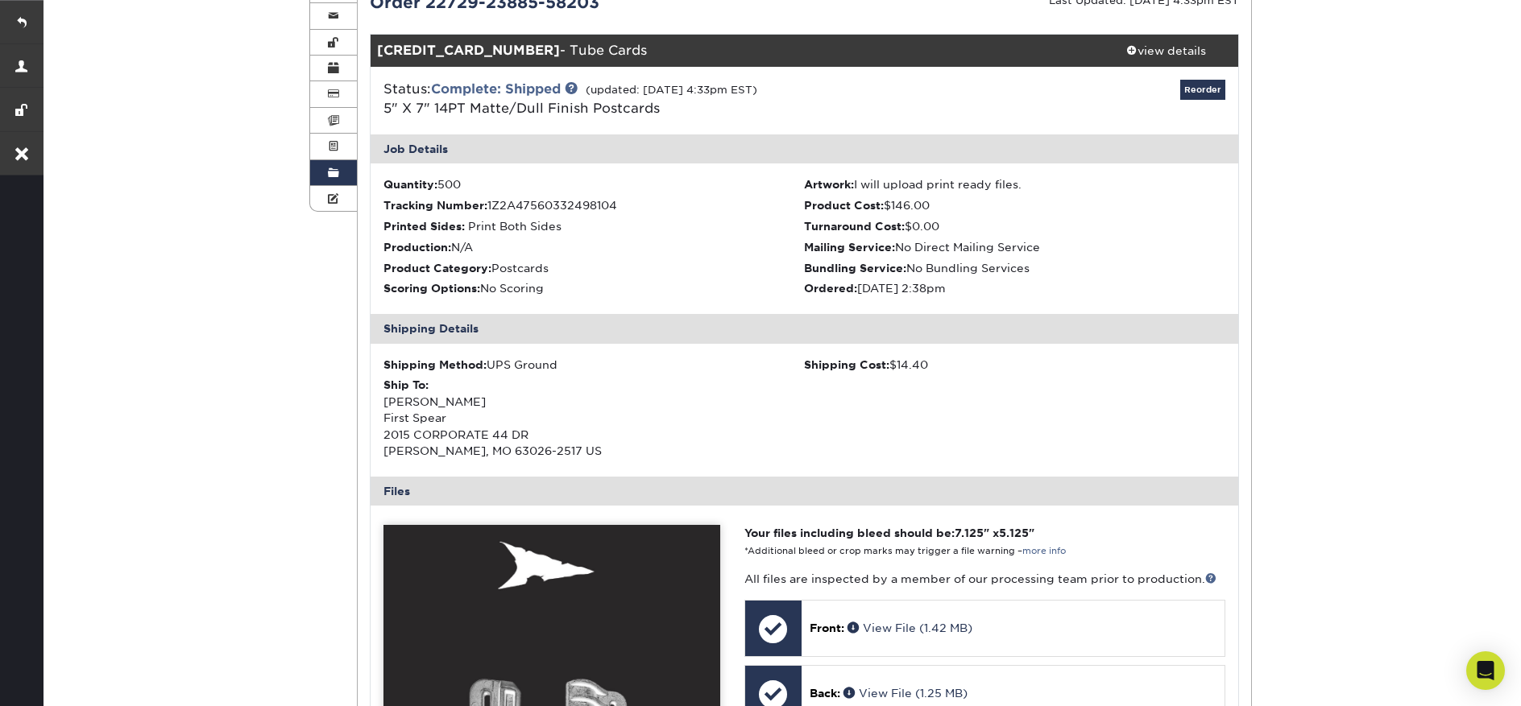
scroll to position [140, 0]
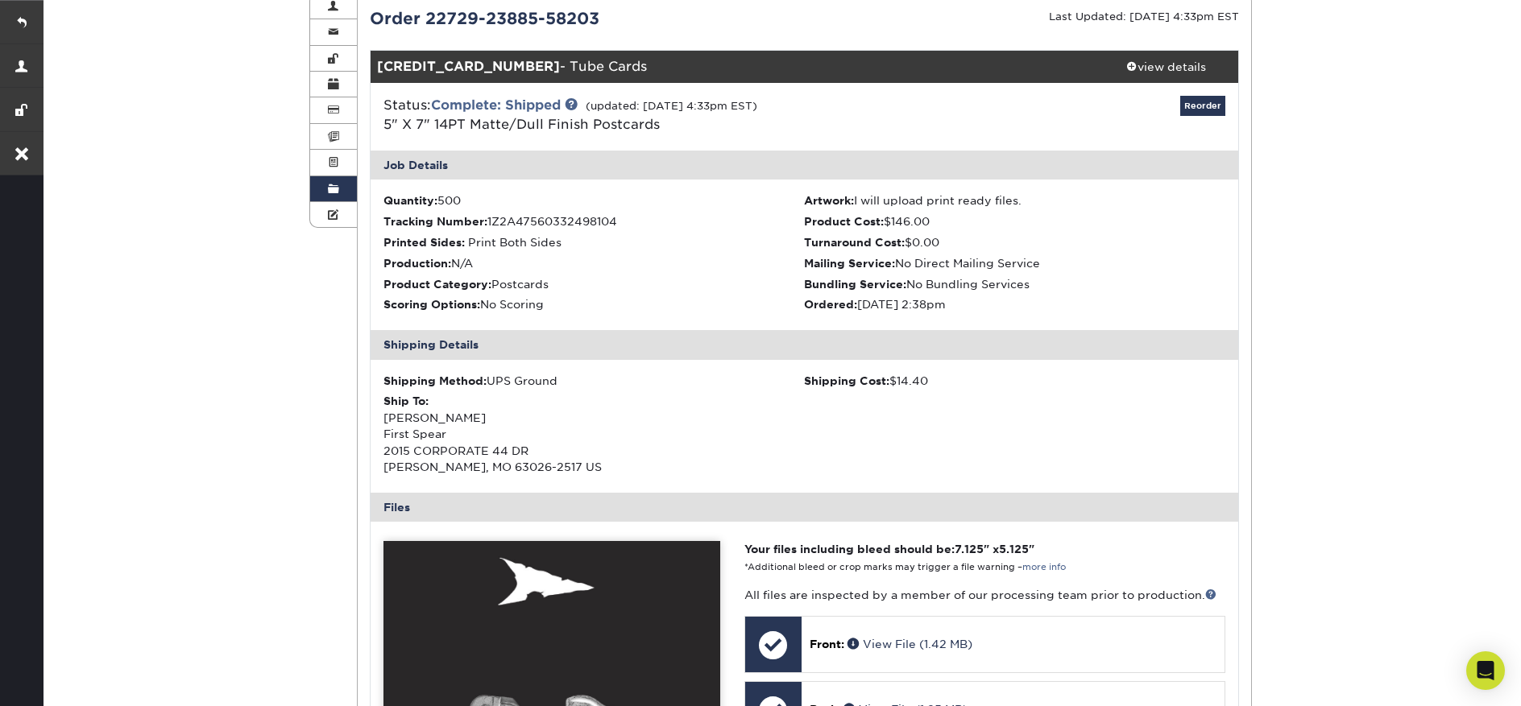
drag, startPoint x: 601, startPoint y: 16, endPoint x: 400, endPoint y: 14, distance: 201.4
click at [422, 17] on div "Order 22729-23885-58203" at bounding box center [581, 18] width 447 height 24
copy div "22729-23885-58203"
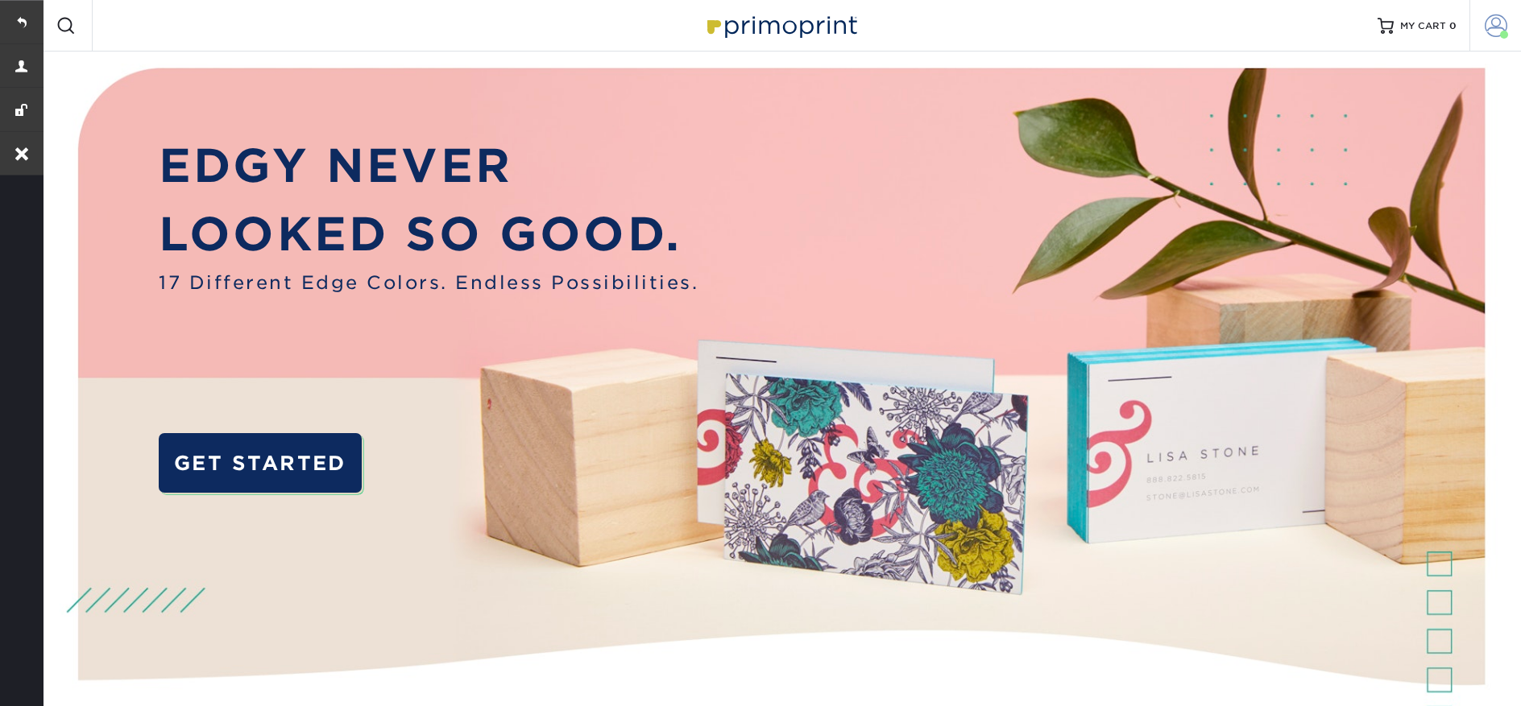
click at [1485, 38] on link "Account" at bounding box center [1495, 26] width 52 height 52
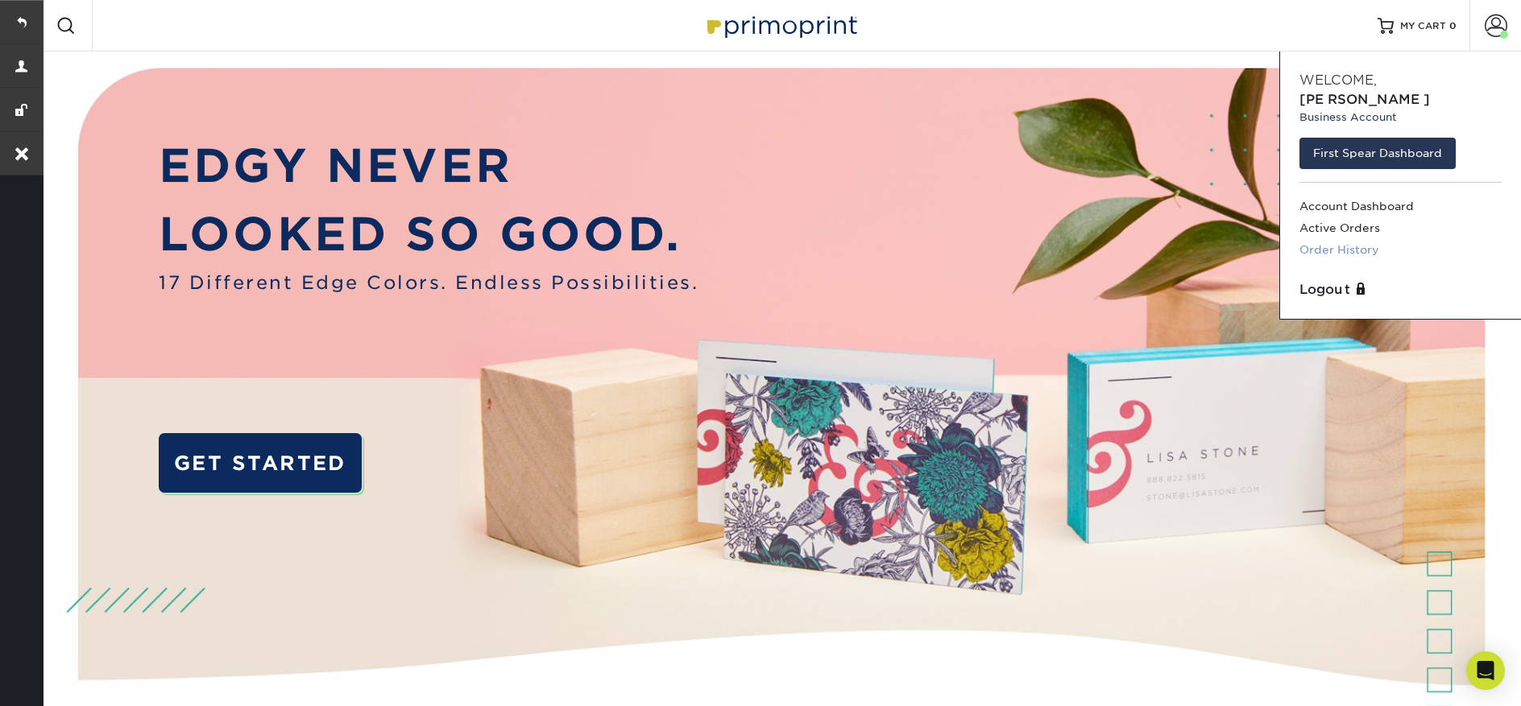
click at [1324, 239] on link "Order History" at bounding box center [1400, 250] width 202 height 22
